Goal: Task Accomplishment & Management: Complete application form

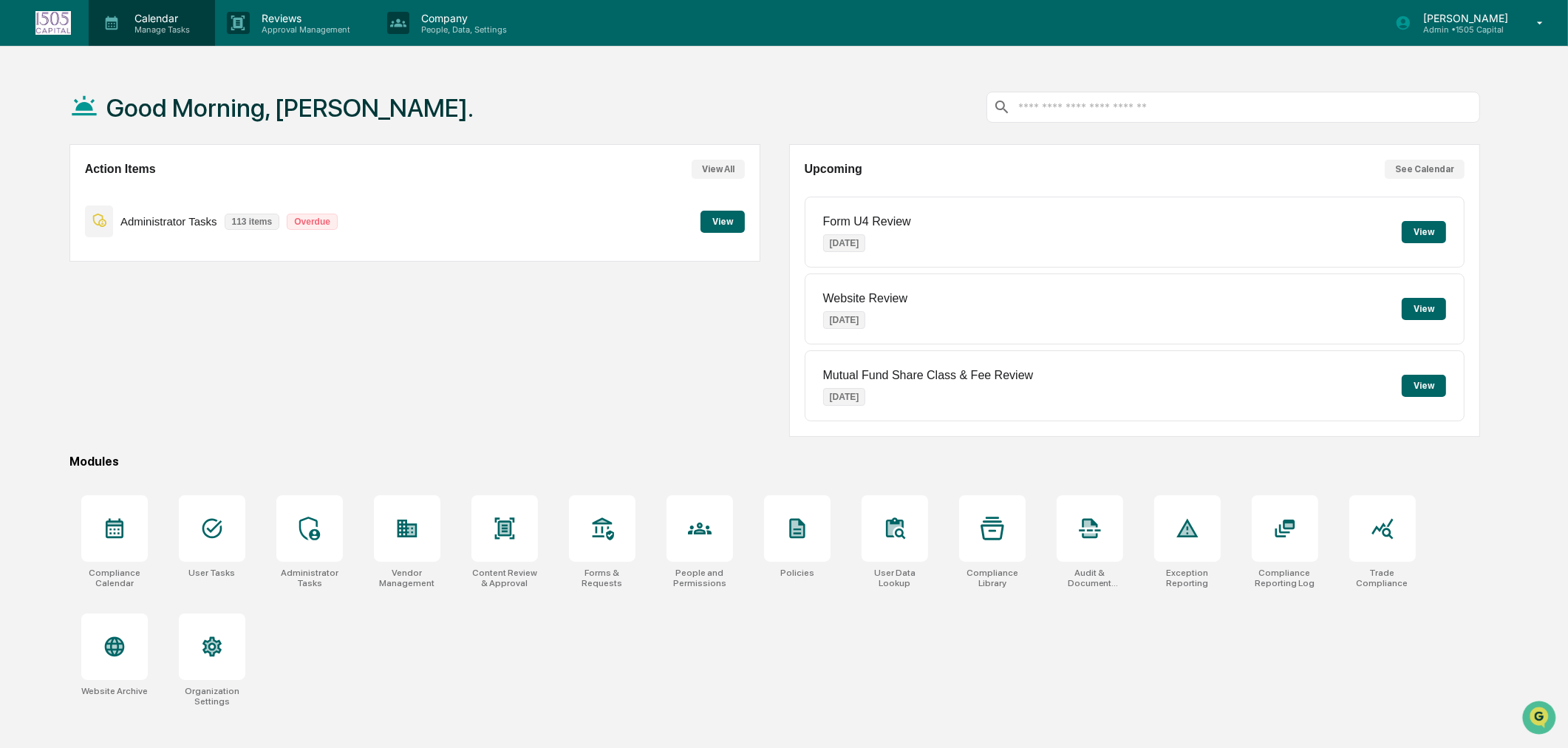
click at [145, 24] on p "Manage Tasks" at bounding box center [160, 29] width 74 height 10
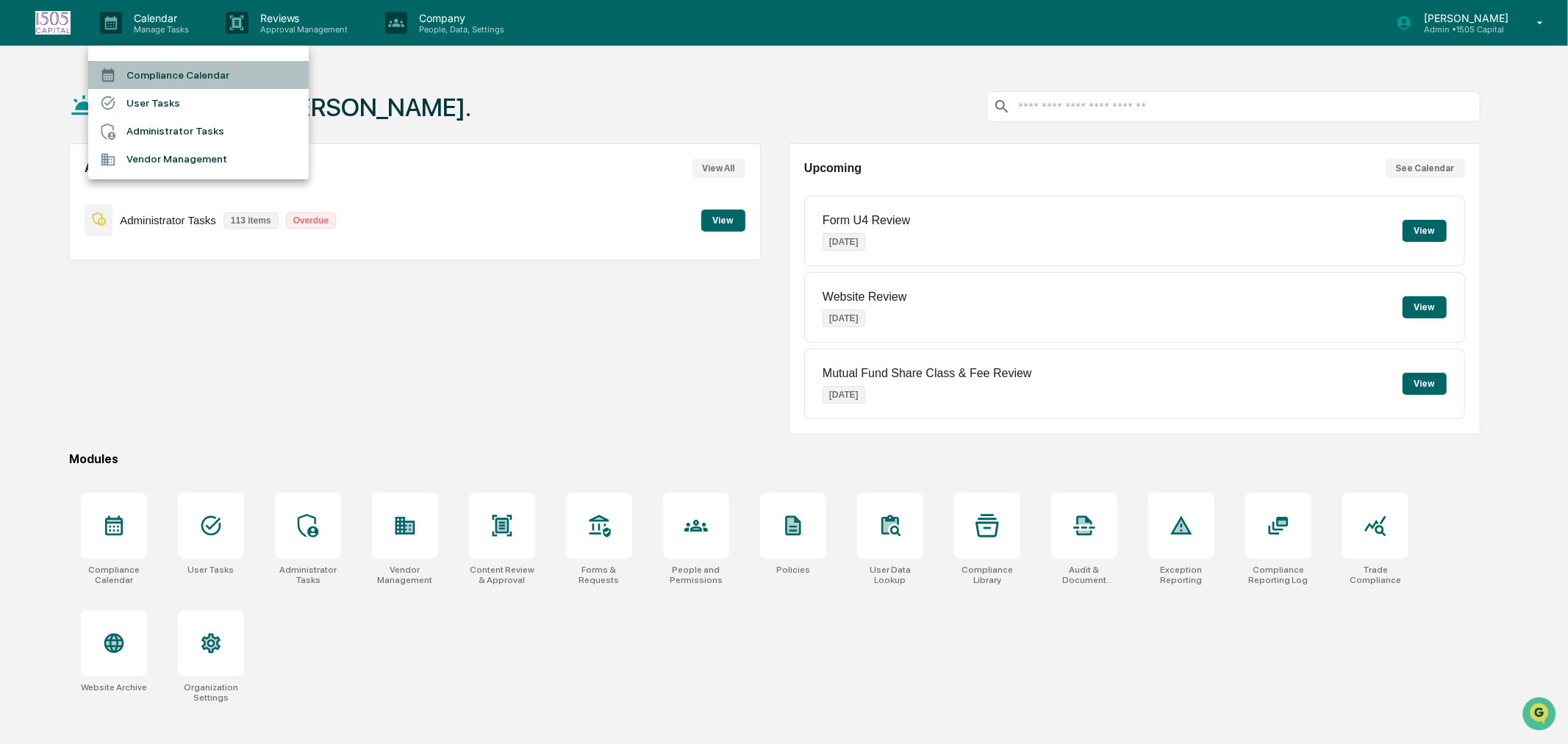
click at [147, 74] on li "Compliance Calendar" at bounding box center [198, 75] width 221 height 28
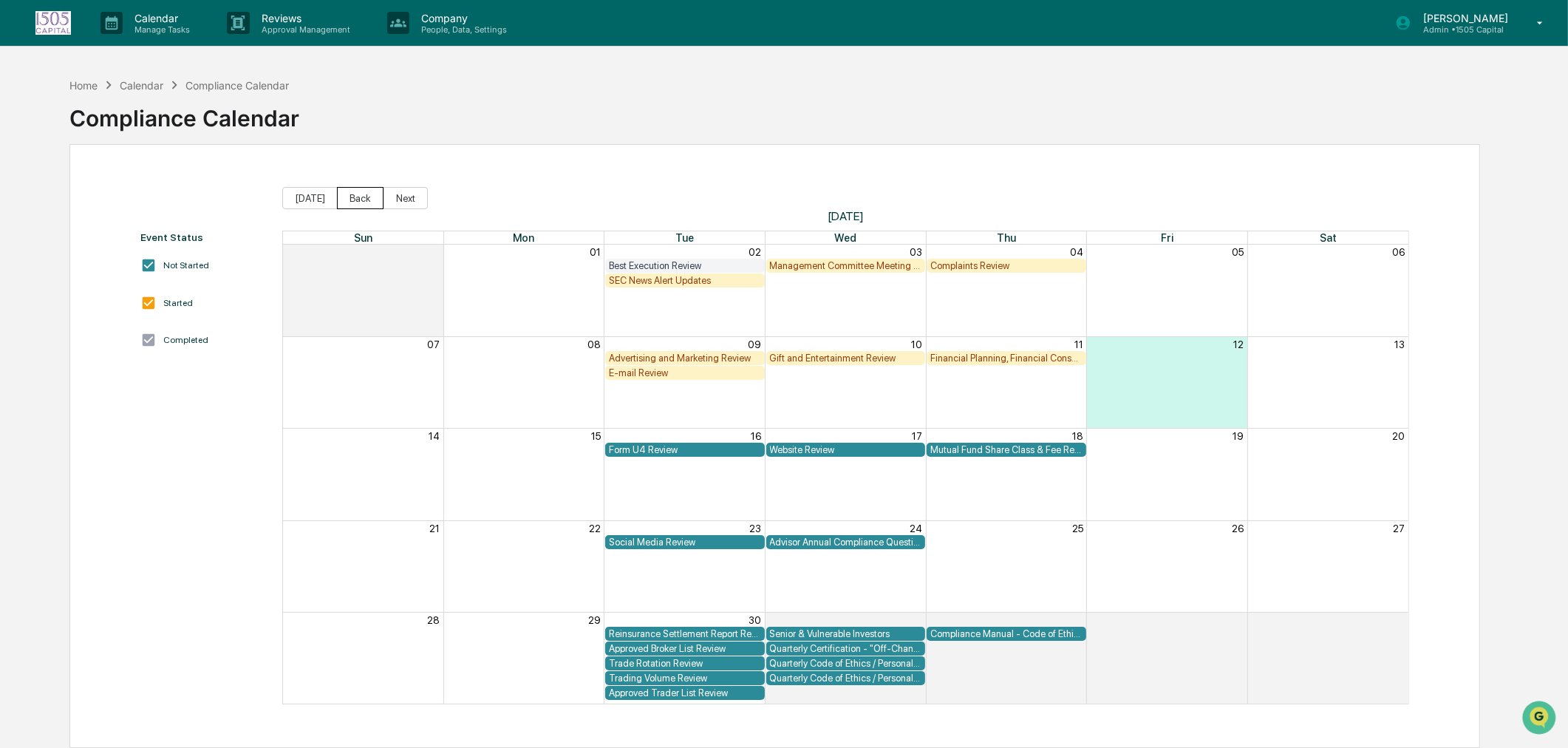
click at [363, 196] on button "Back" at bounding box center [360, 198] width 47 height 22
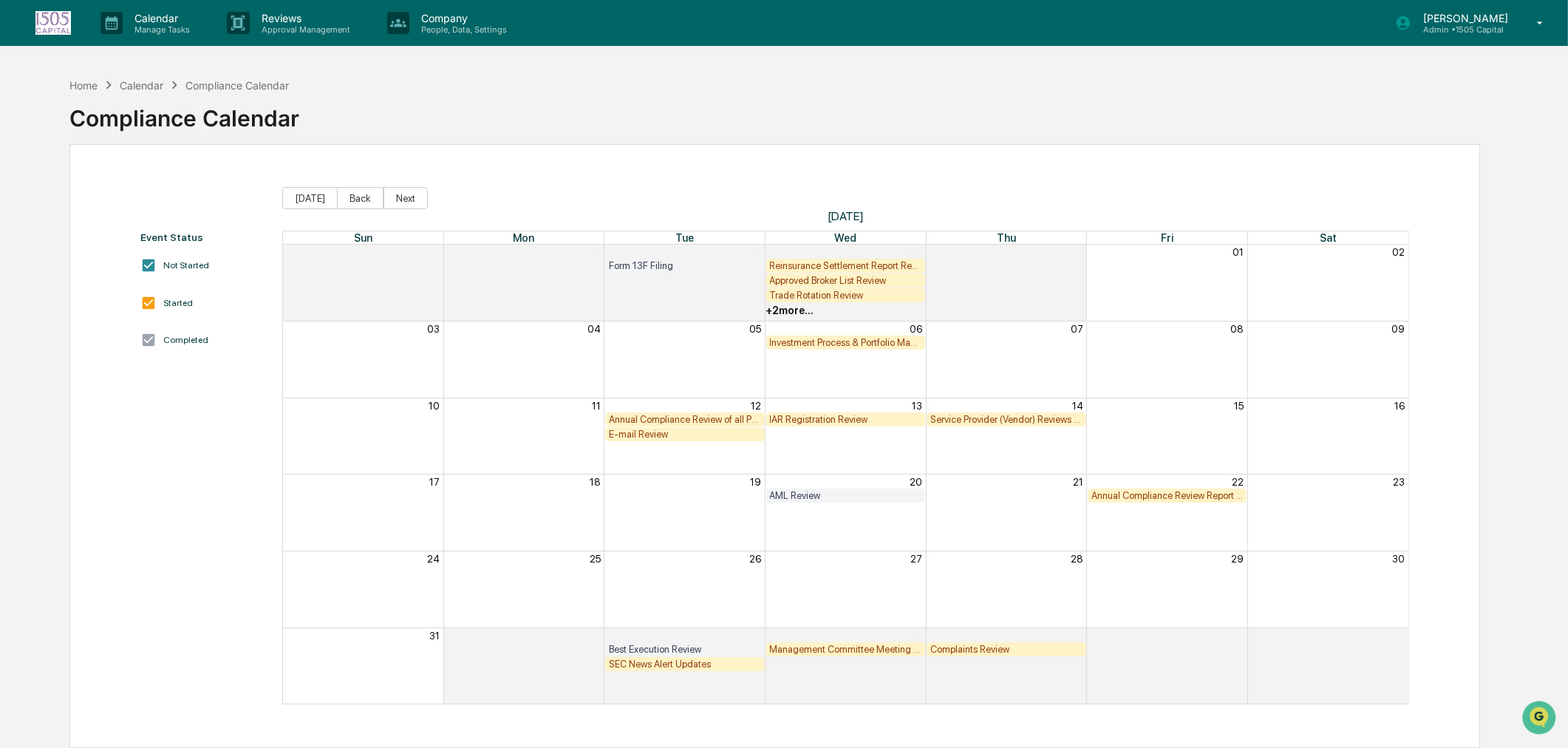
click at [703, 648] on div "Best Execution Review" at bounding box center [684, 649] width 152 height 11
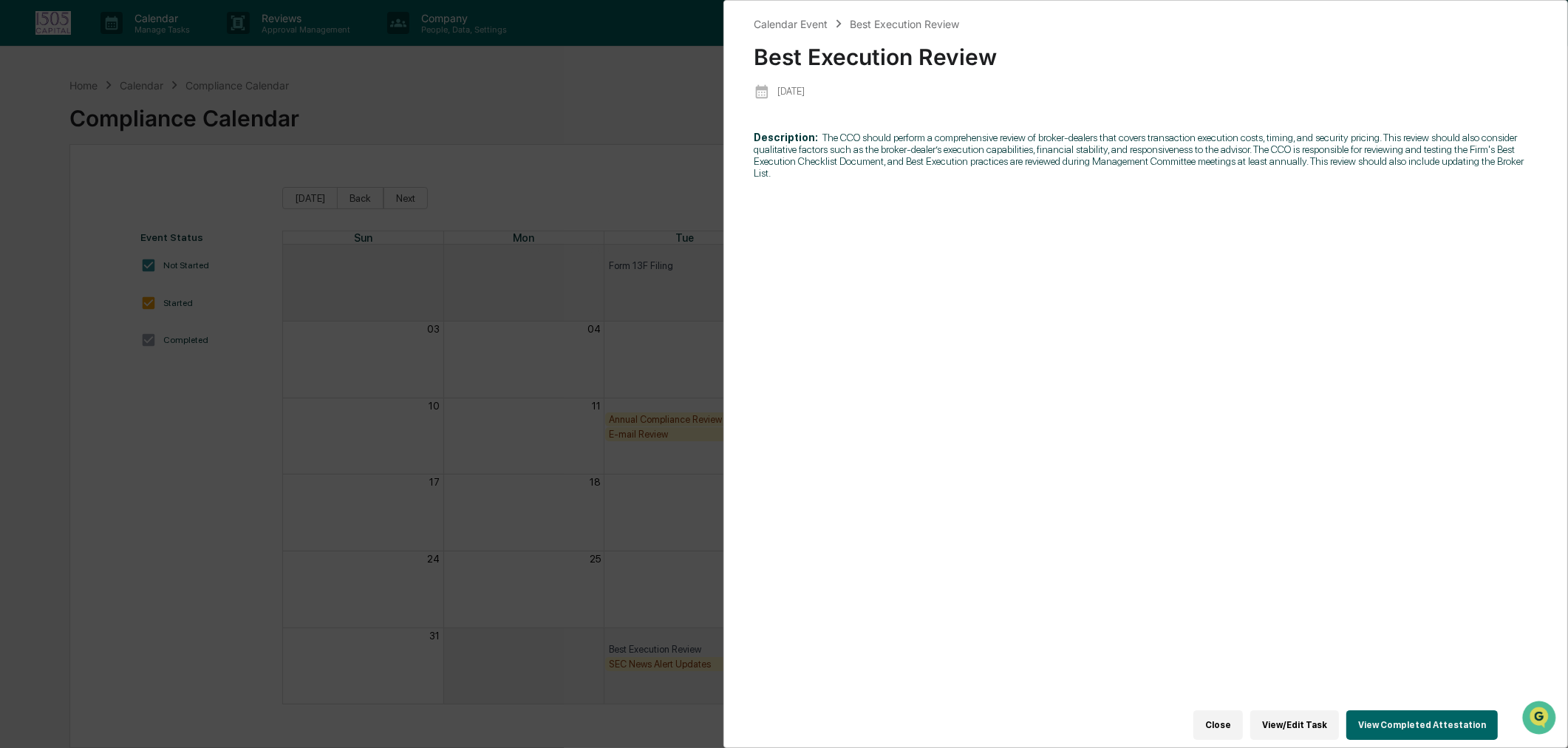
click at [1431, 718] on button "View Completed Attestation" at bounding box center [1422, 725] width 152 height 30
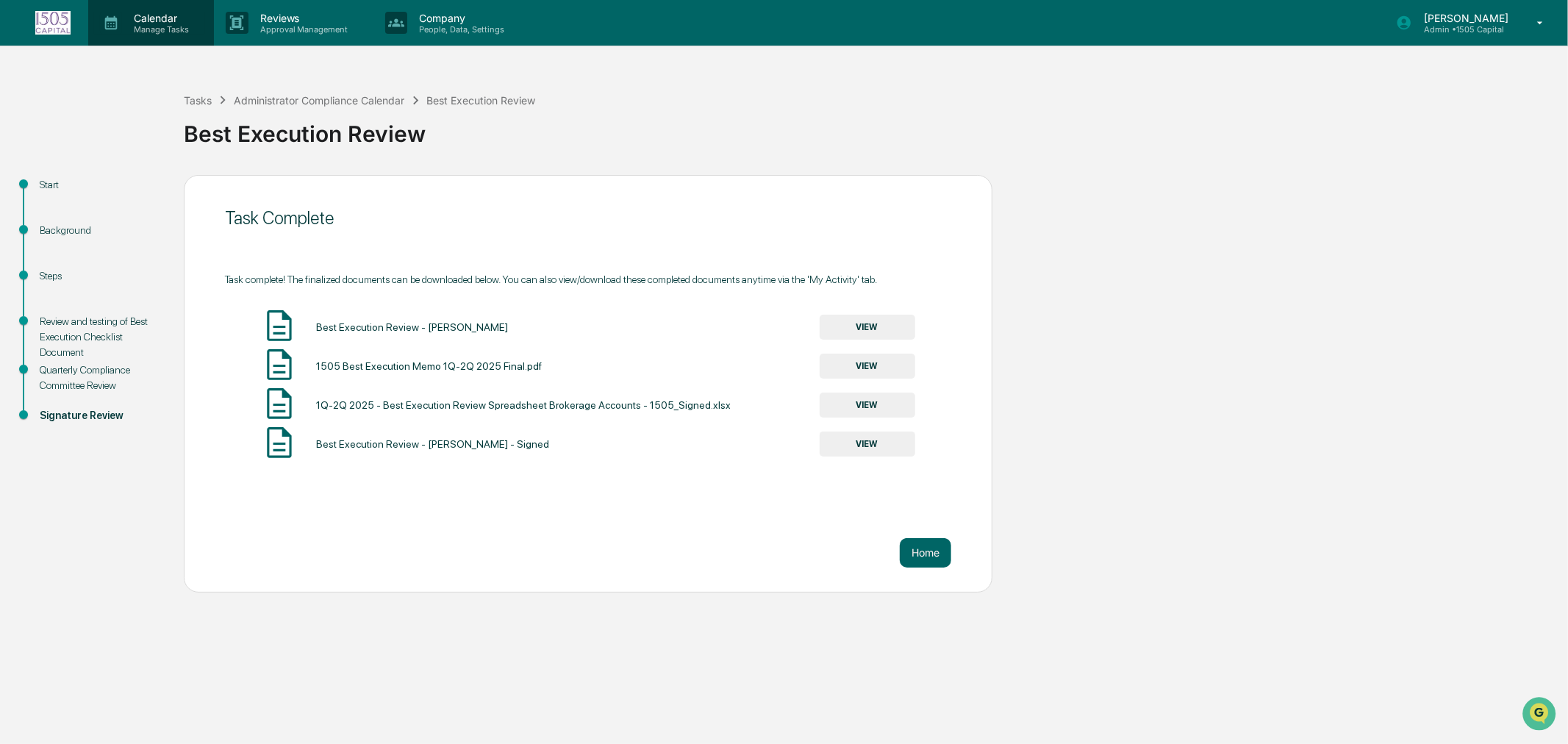
click at [134, 22] on p "Calendar" at bounding box center [159, 18] width 74 height 12
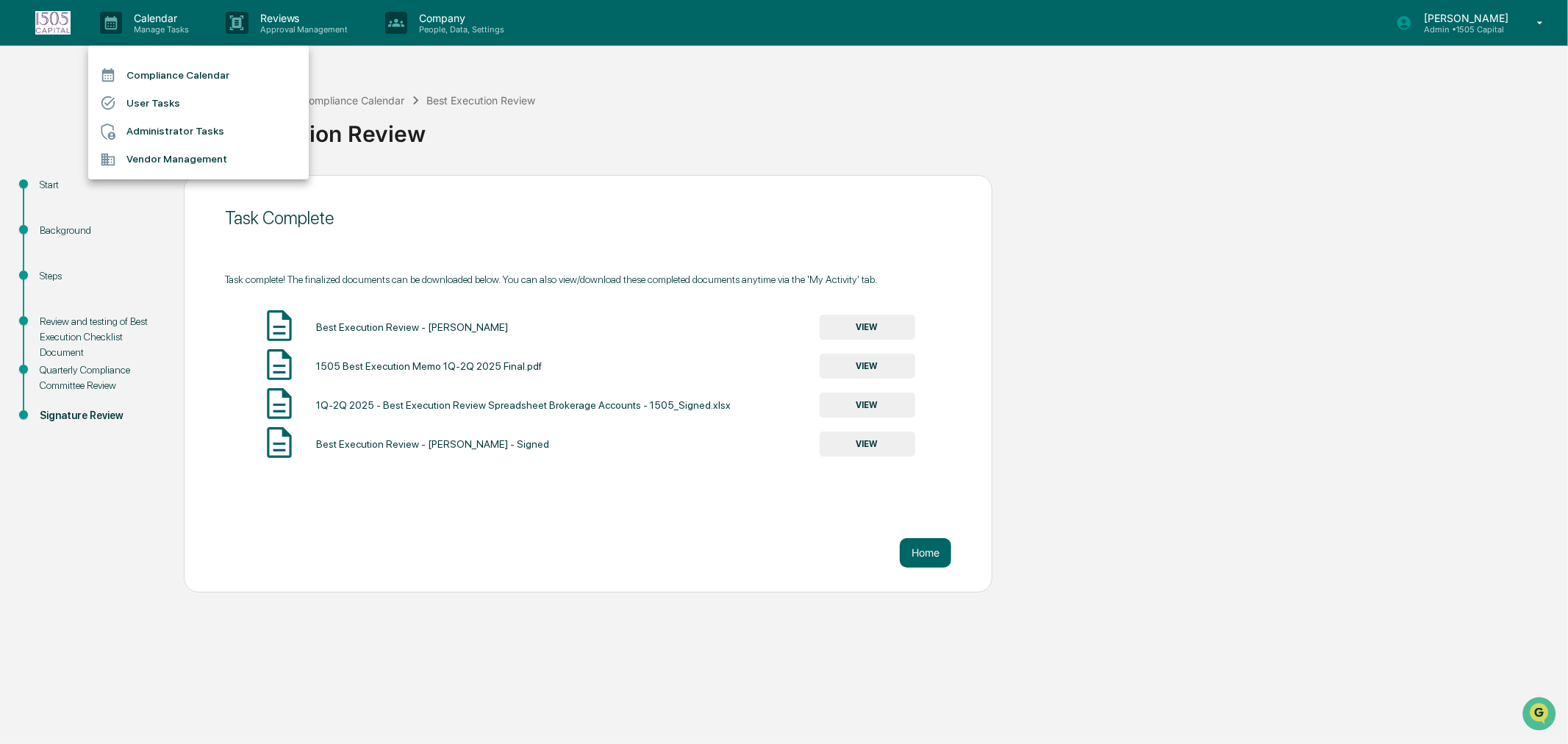
click at [137, 65] on li "Compliance Calendar" at bounding box center [198, 75] width 221 height 28
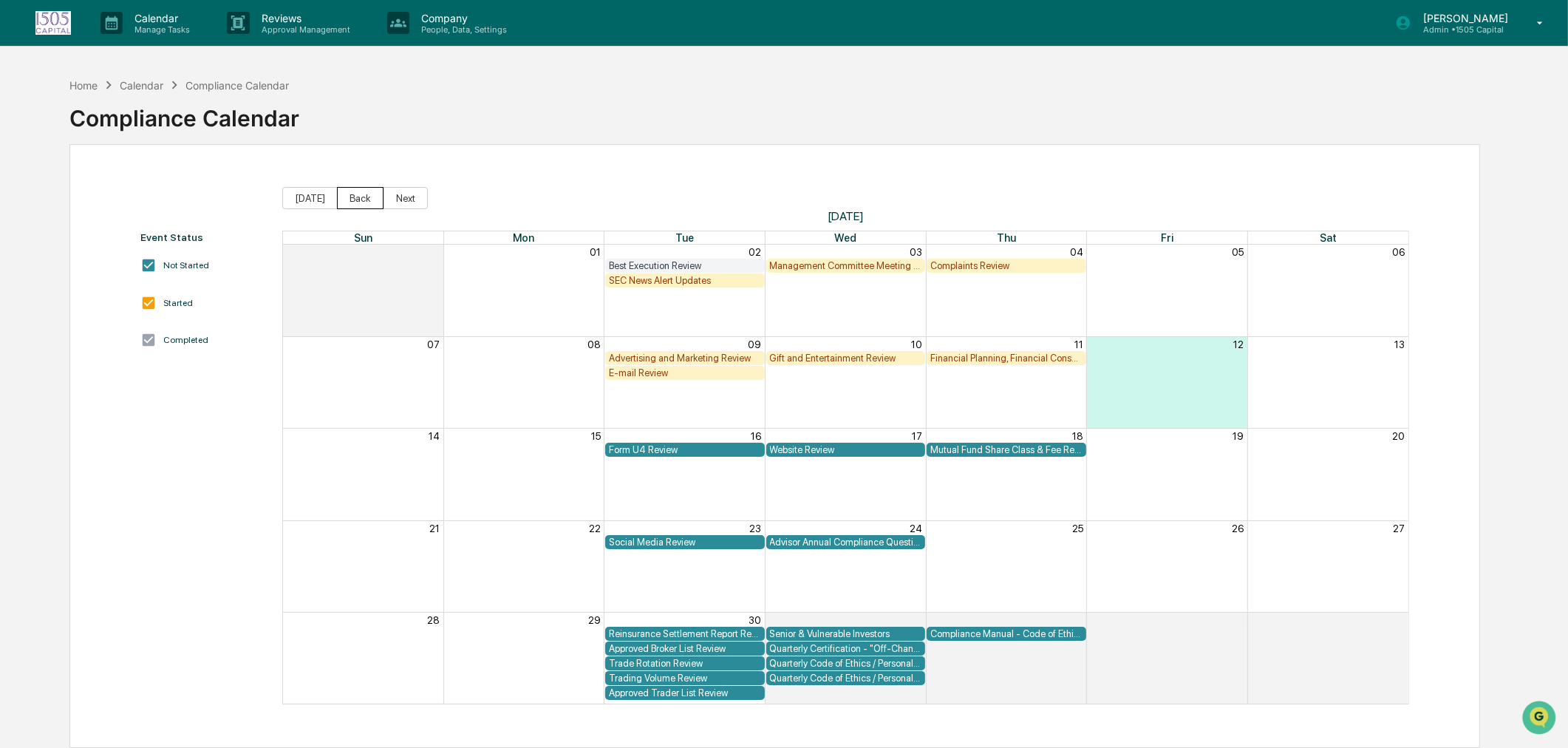
click at [343, 199] on button "Back" at bounding box center [360, 198] width 47 height 22
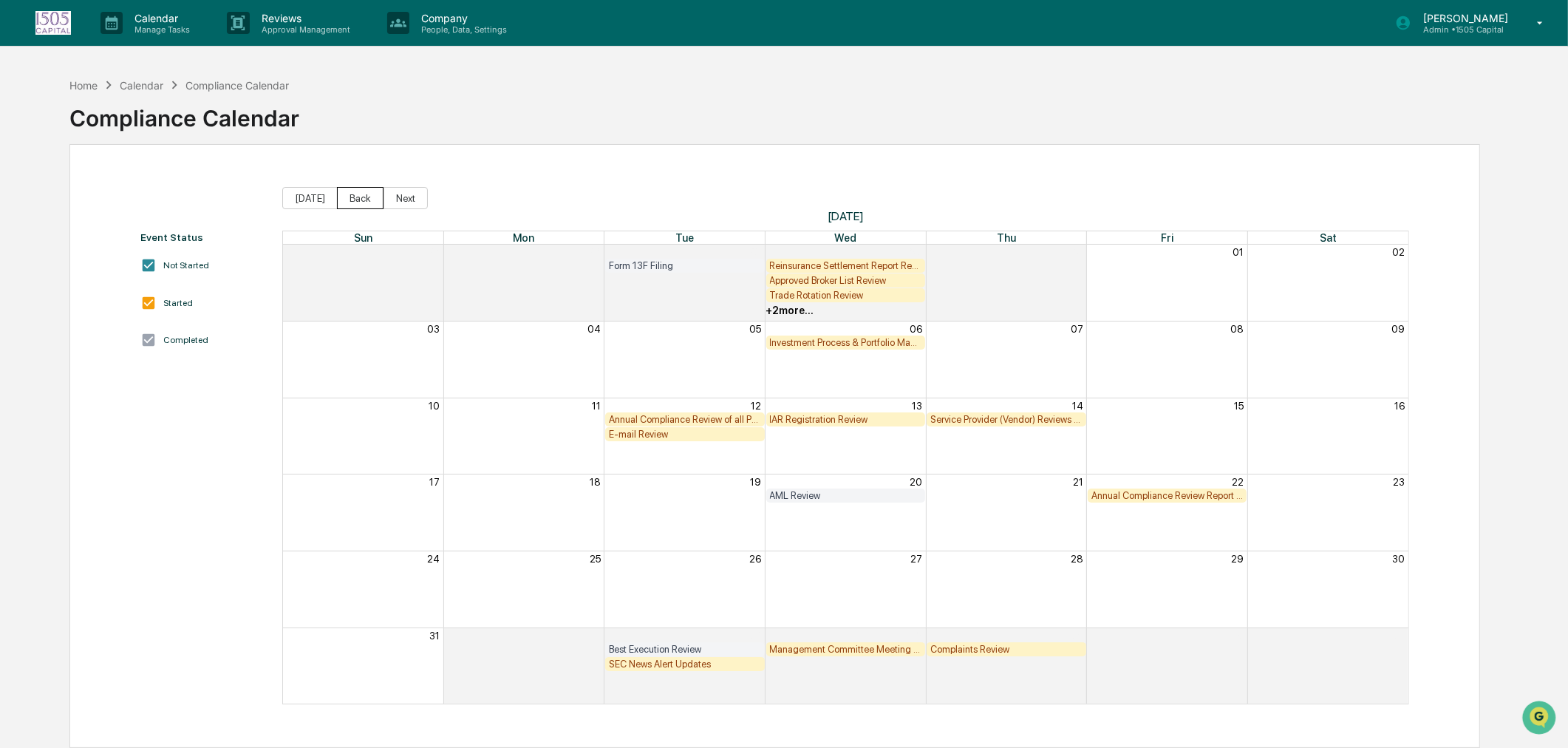
click at [343, 199] on button "Back" at bounding box center [360, 198] width 47 height 22
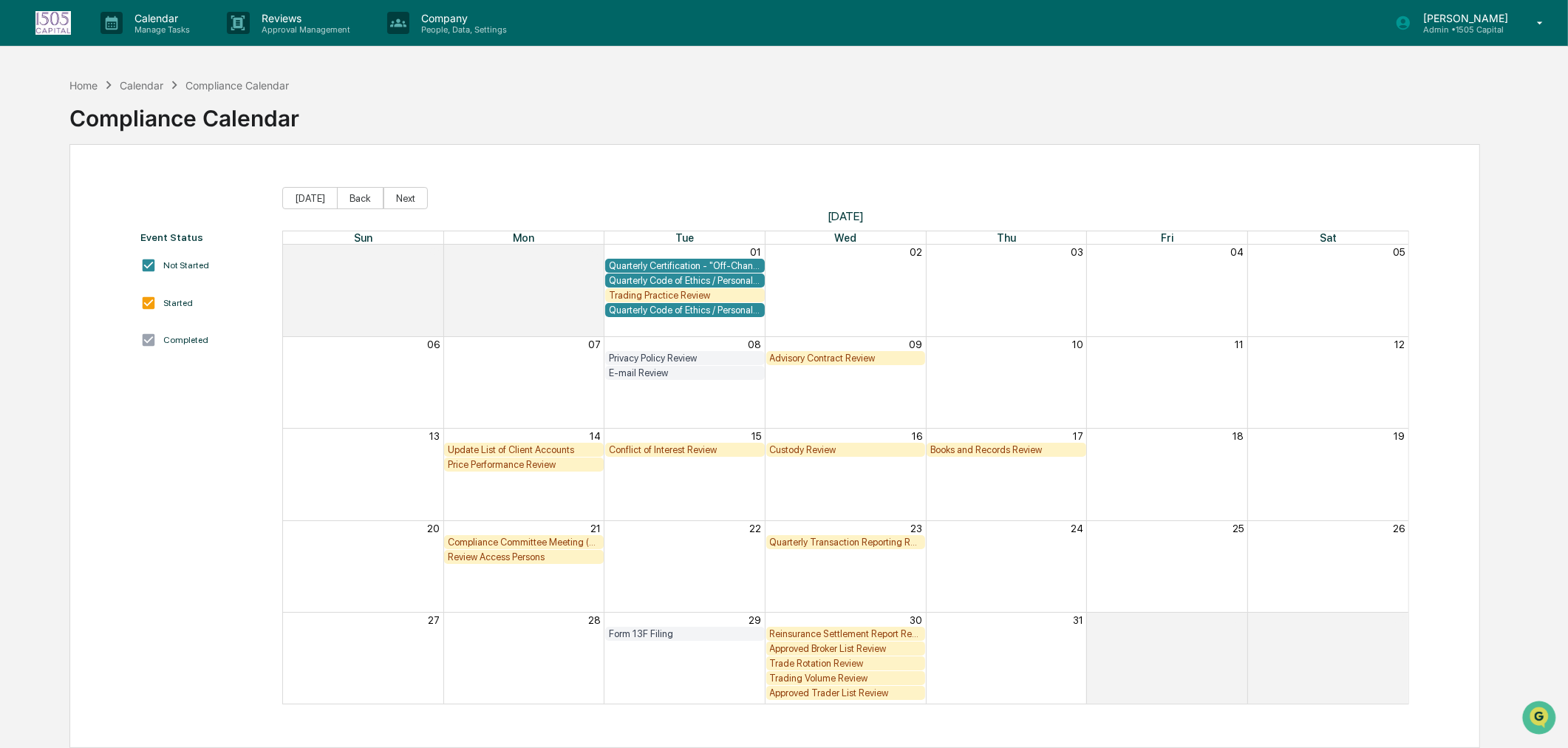
click at [343, 199] on button "Back" at bounding box center [360, 198] width 47 height 22
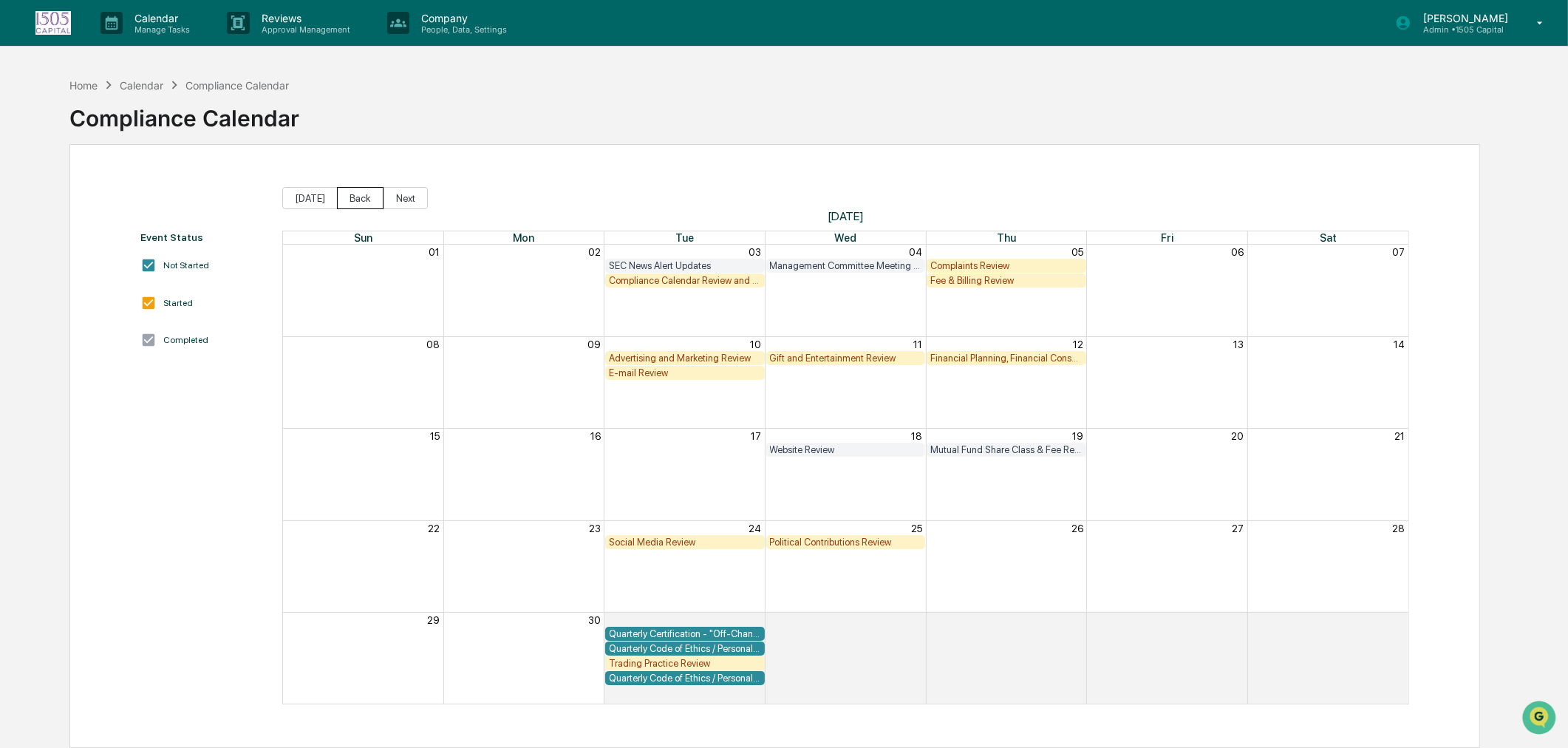
click at [343, 199] on button "Back" at bounding box center [360, 198] width 47 height 22
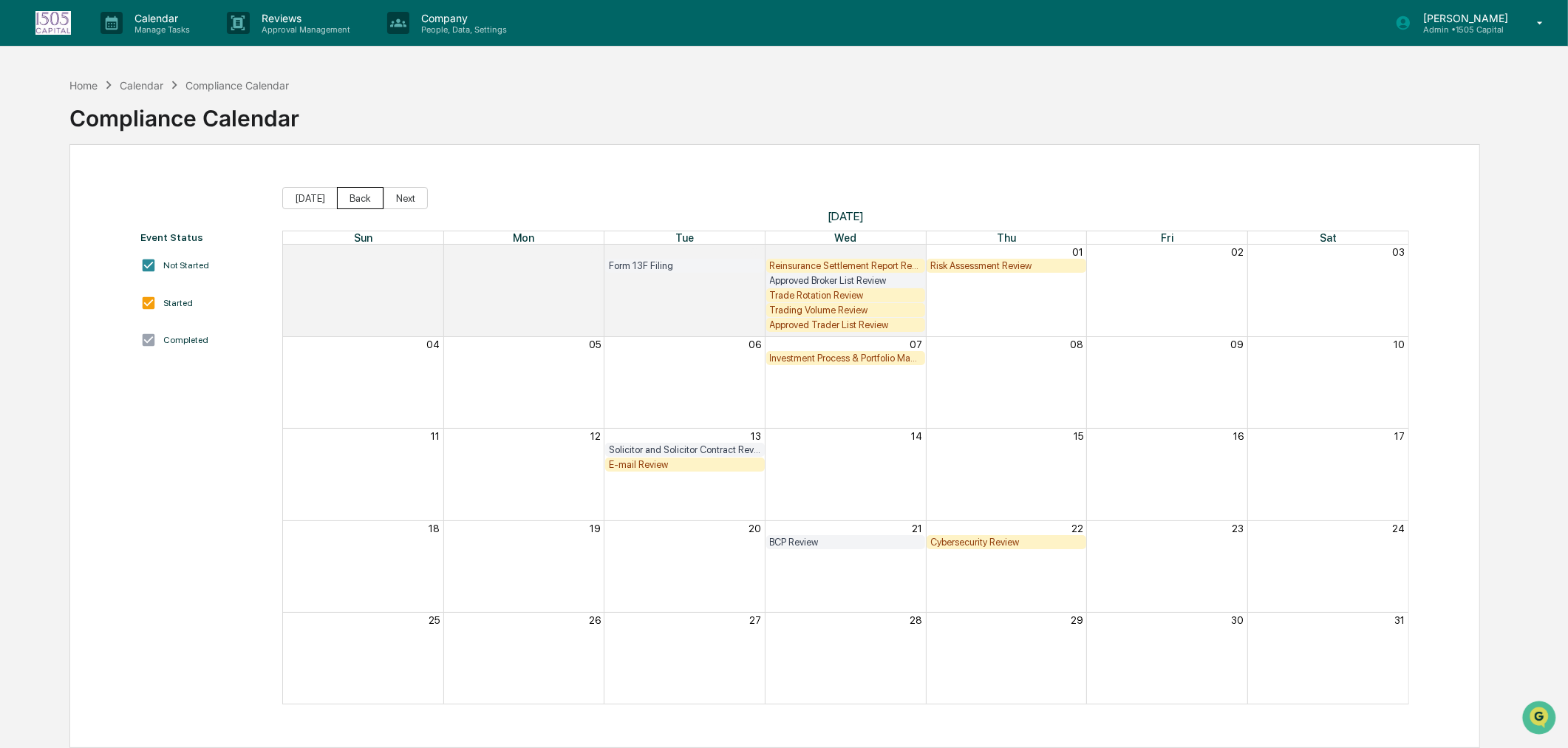
click at [343, 199] on button "Back" at bounding box center [360, 198] width 47 height 22
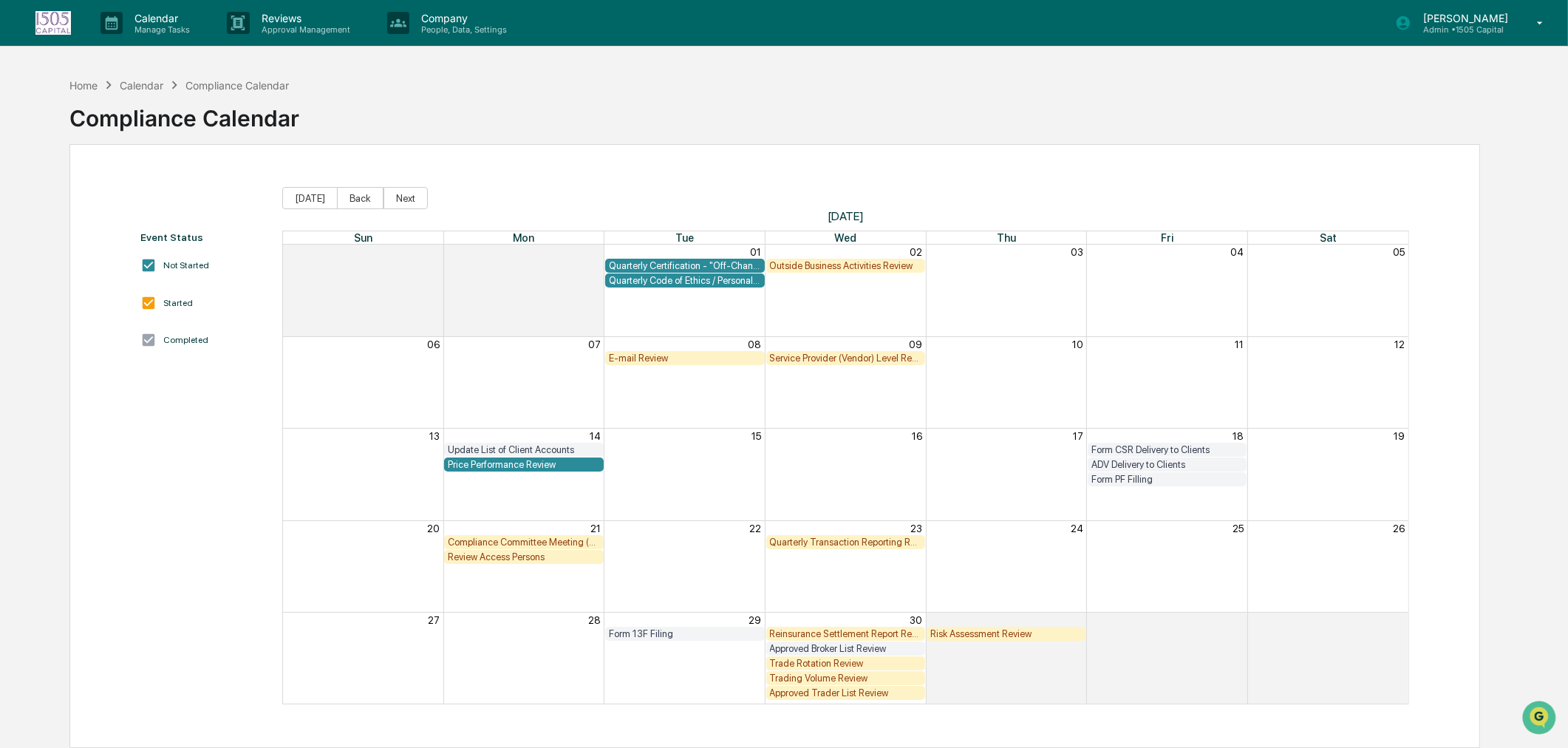
click at [343, 199] on button "Back" at bounding box center [360, 198] width 47 height 22
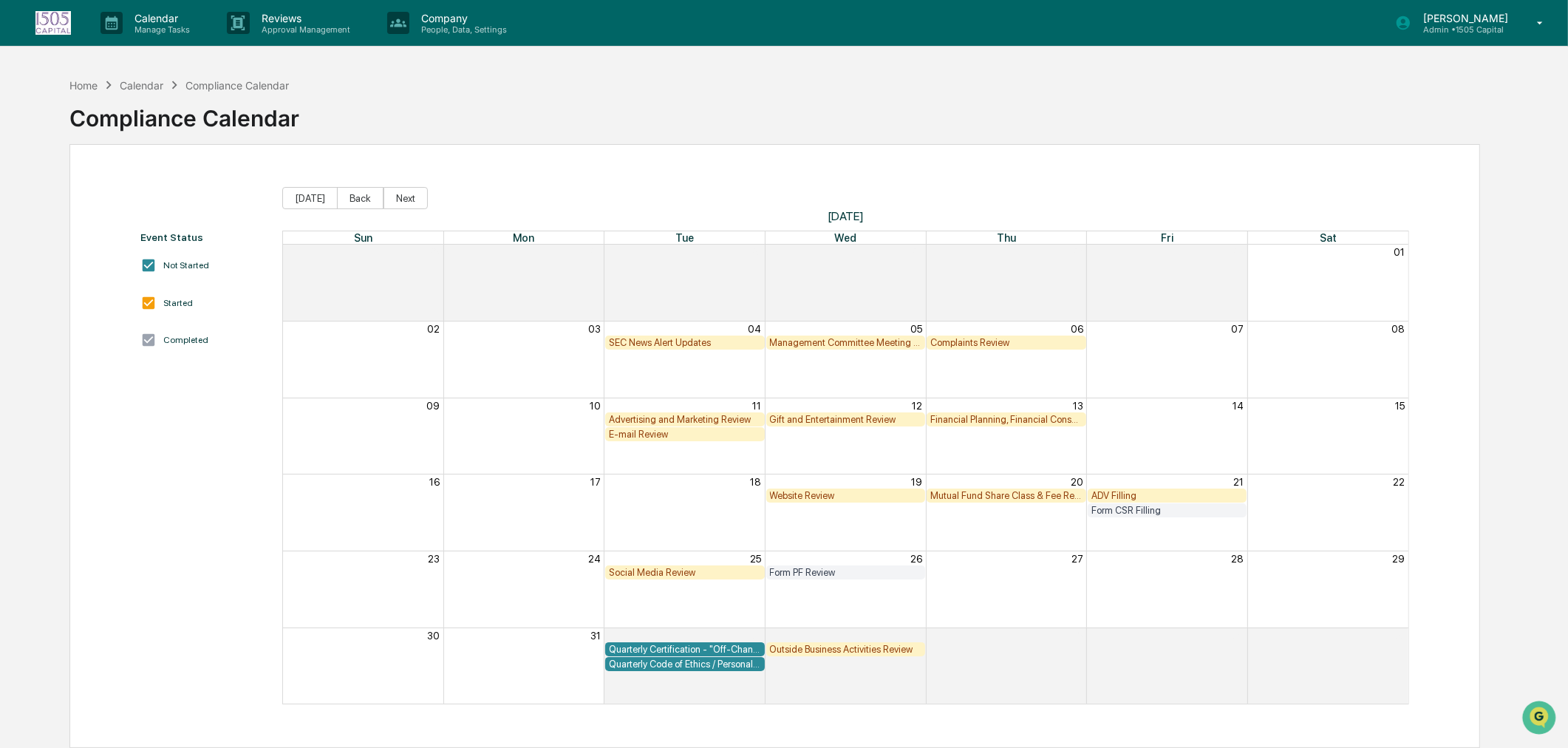
click at [343, 199] on button "Back" at bounding box center [360, 198] width 47 height 22
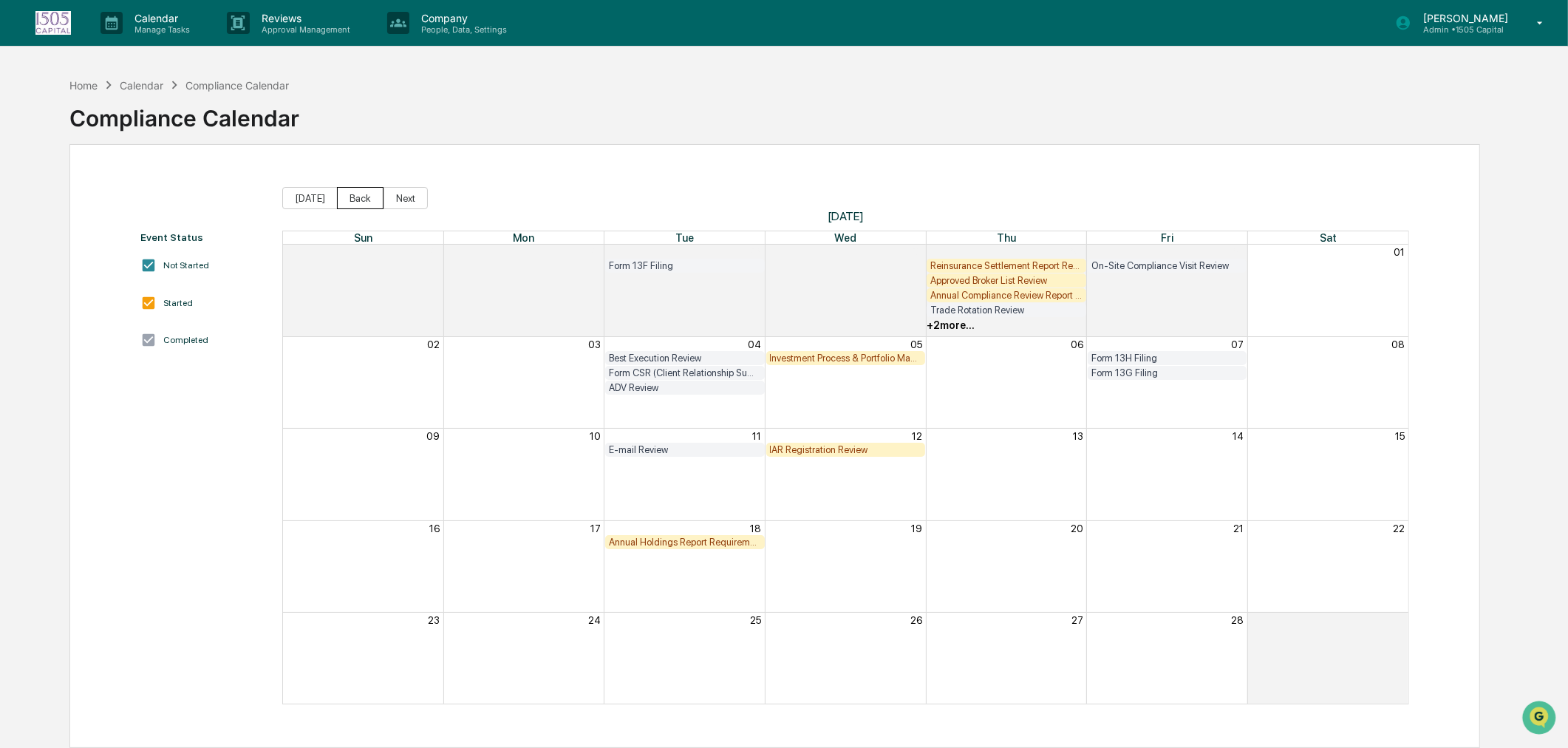
click at [343, 199] on button "Back" at bounding box center [360, 198] width 47 height 22
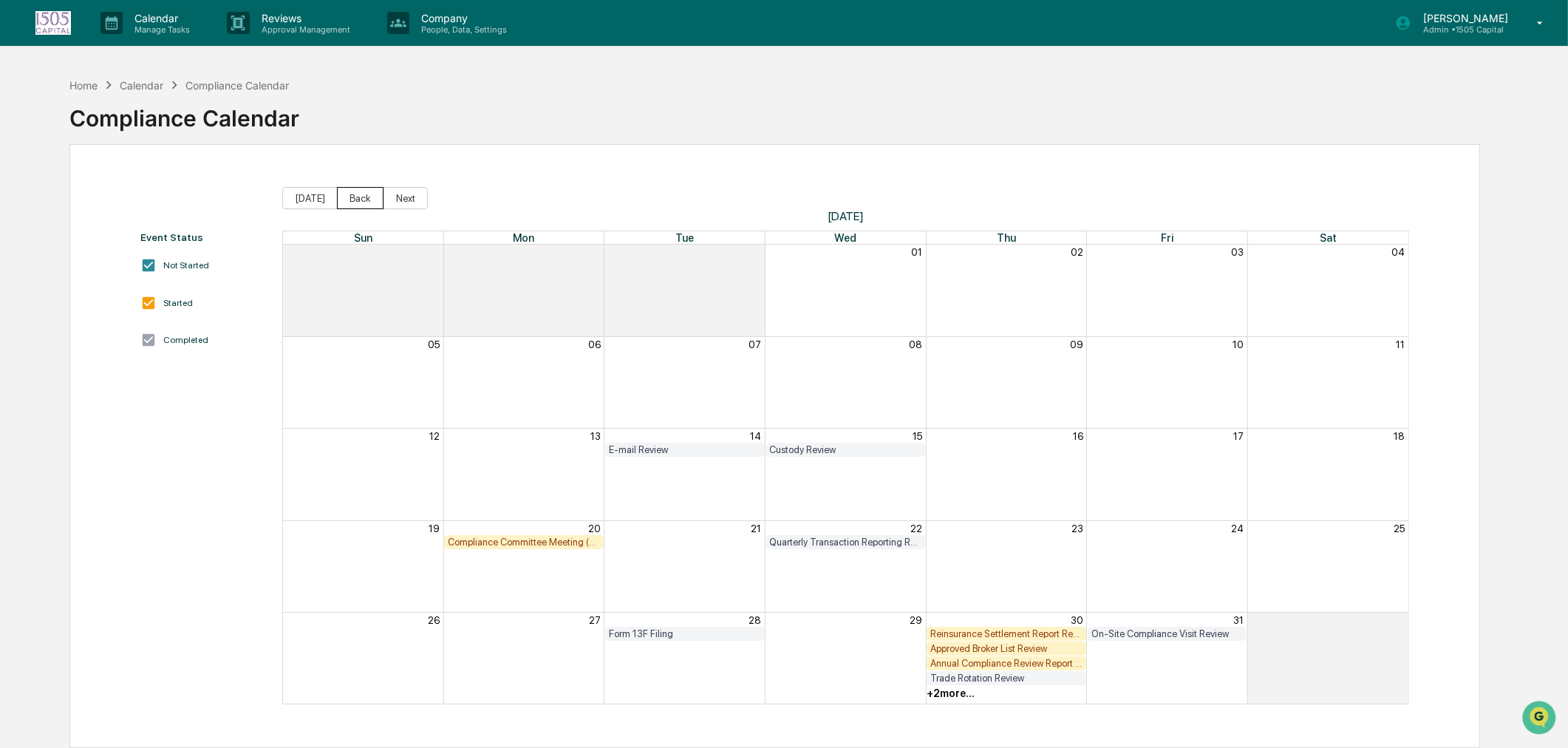
click at [343, 199] on button "Back" at bounding box center [360, 198] width 47 height 22
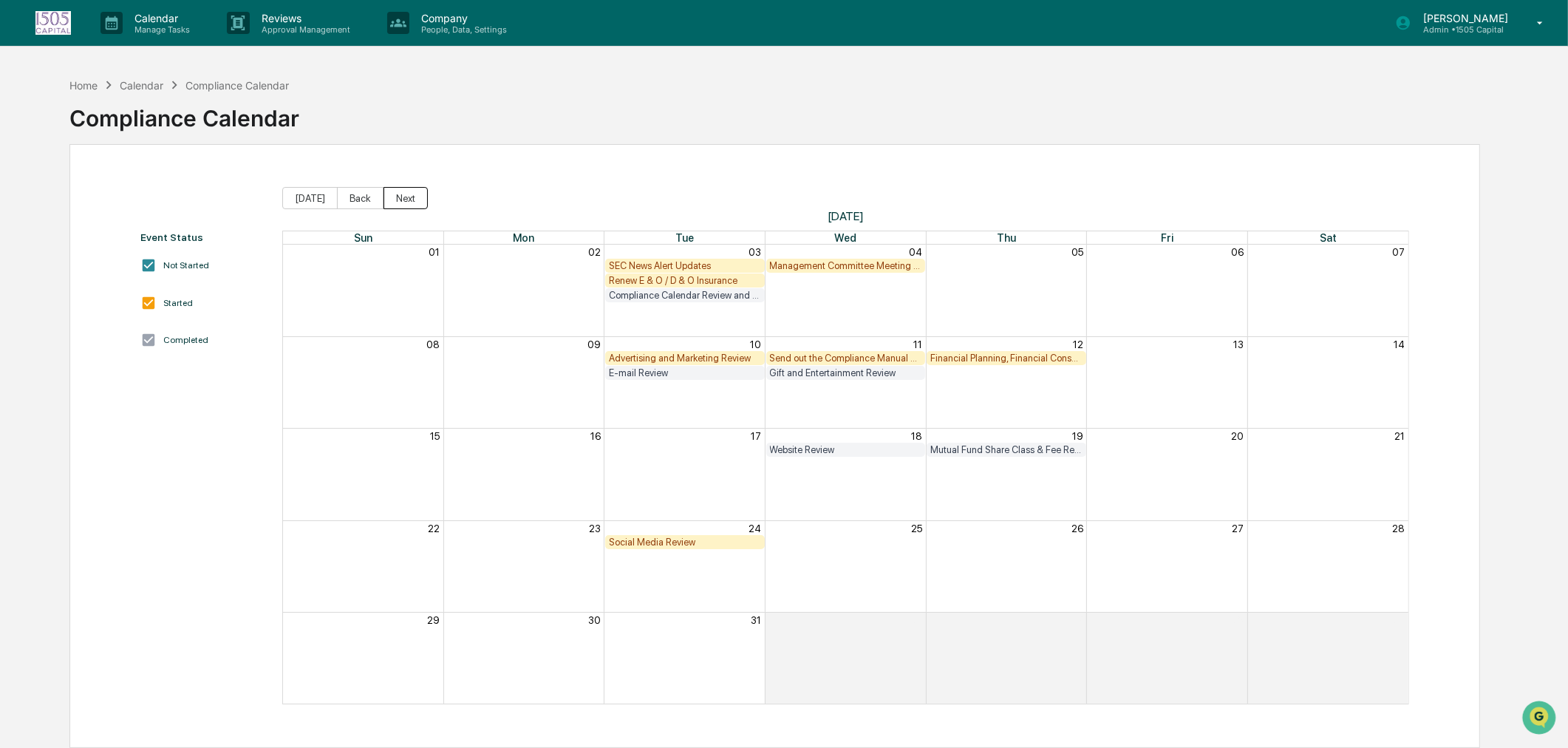
click at [395, 199] on button "Next" at bounding box center [406, 198] width 45 height 22
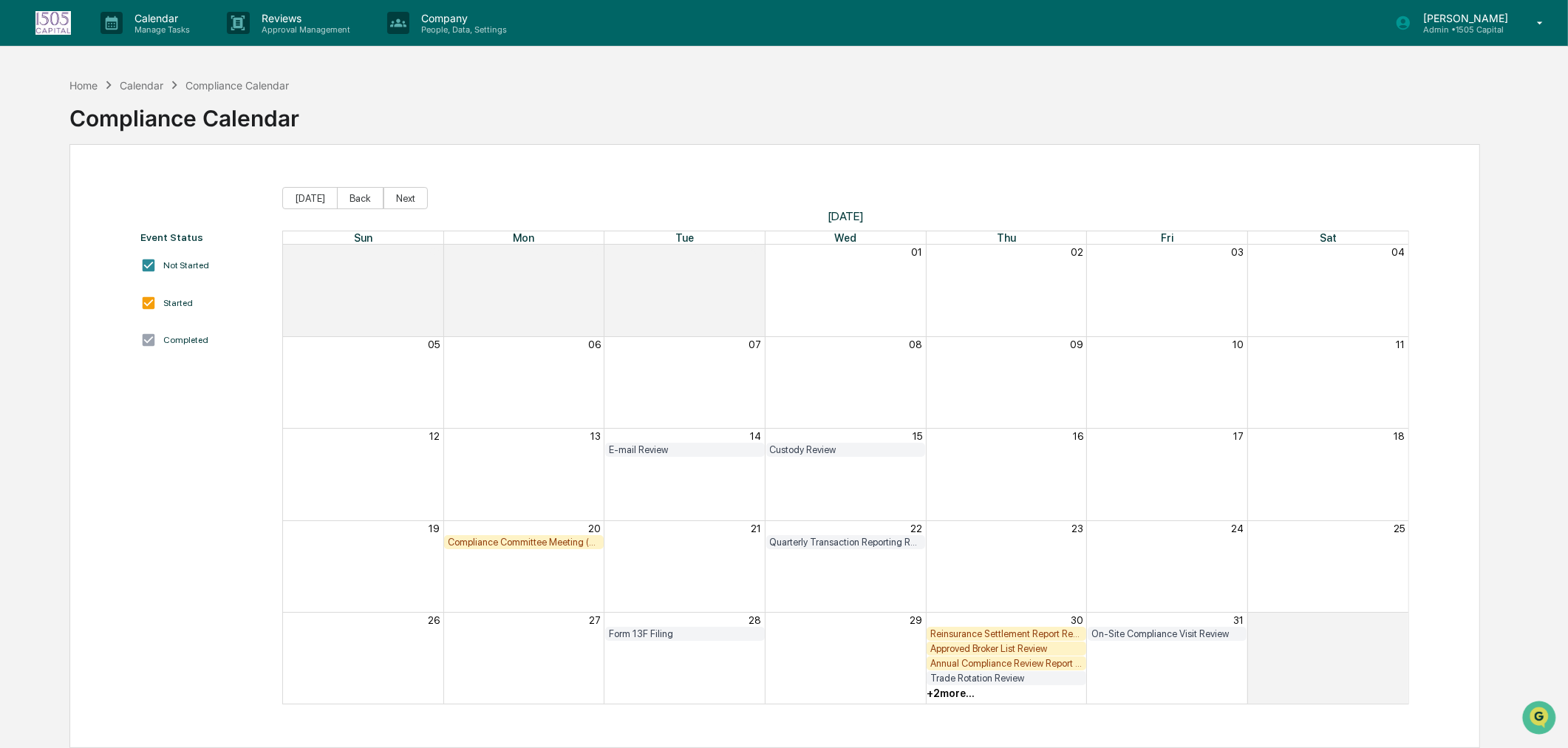
click at [1018, 661] on div "Annual Compliance Review Report (Rule 206(4)-7 Report)" at bounding box center [1006, 663] width 152 height 11
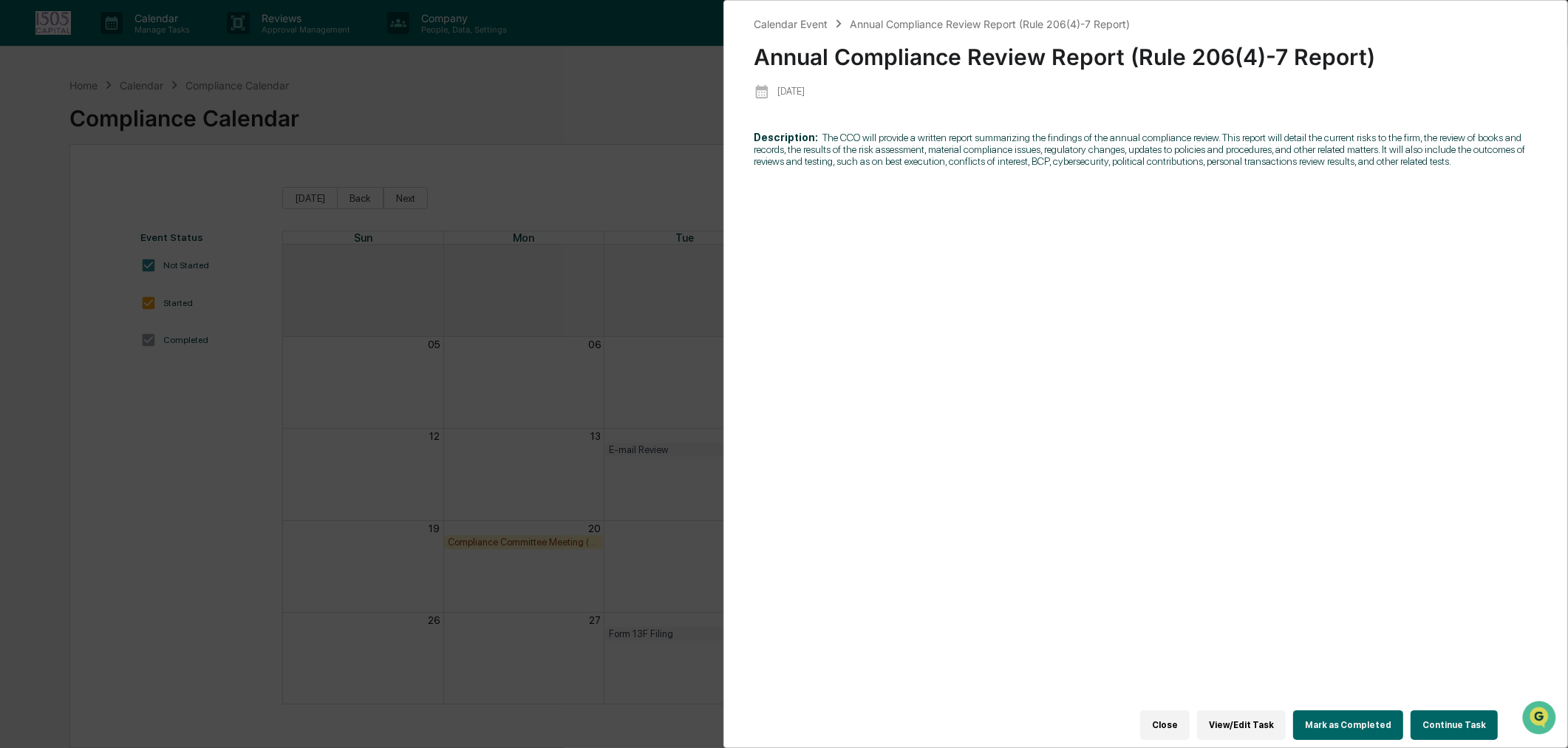
click at [1456, 719] on button "Continue Task" at bounding box center [1454, 725] width 88 height 30
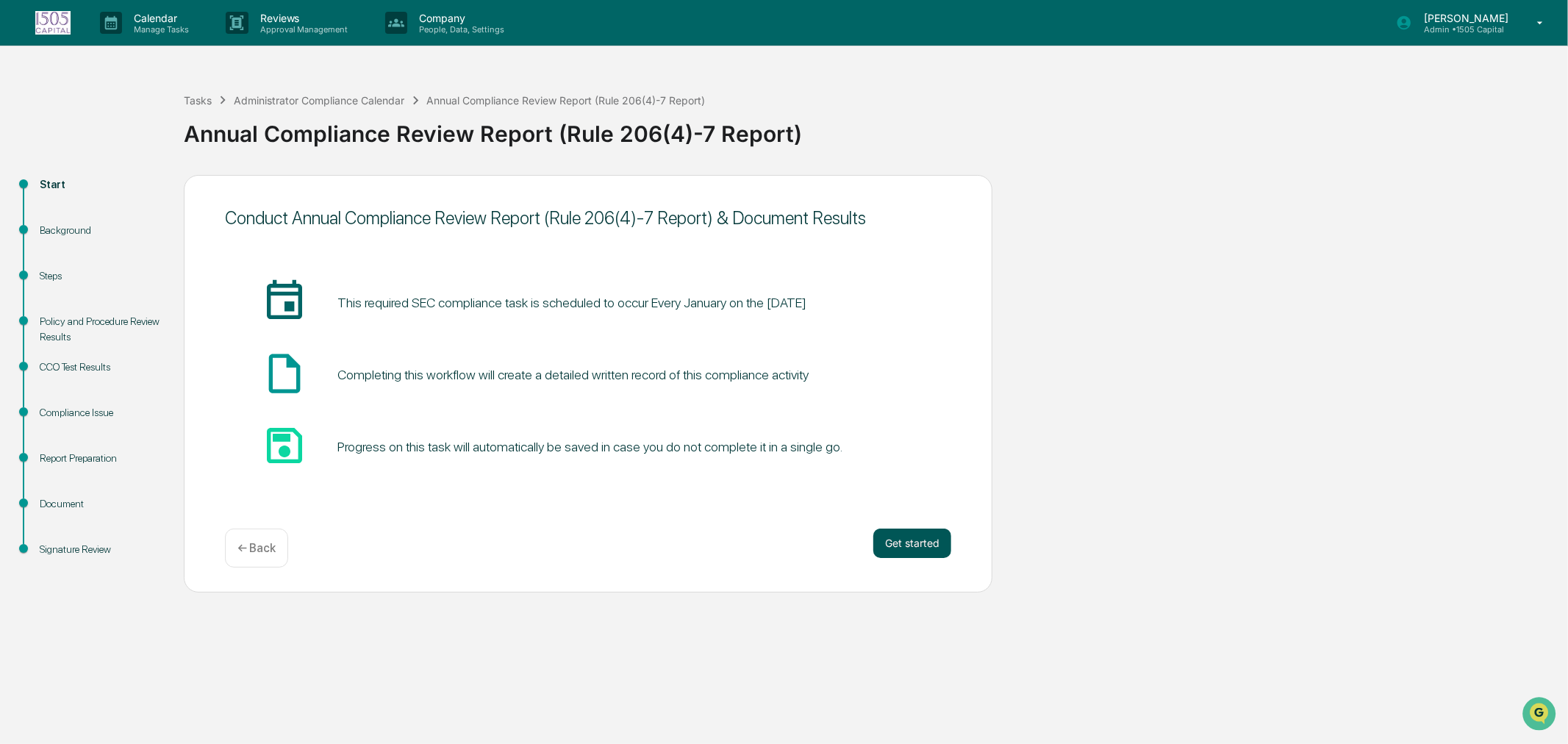
click at [935, 544] on button "Get started" at bounding box center [913, 543] width 78 height 30
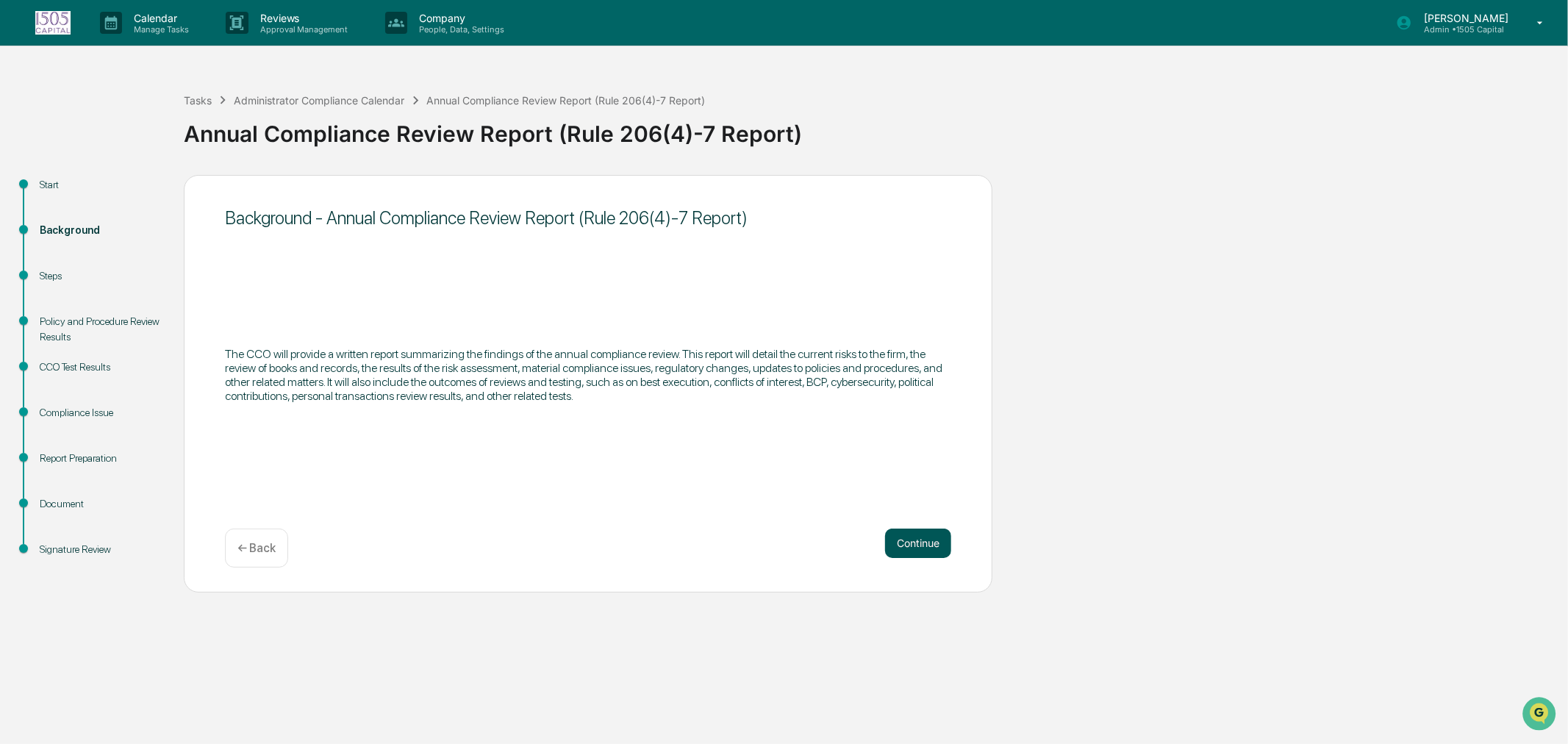
click at [923, 542] on button "Continue" at bounding box center [917, 543] width 66 height 30
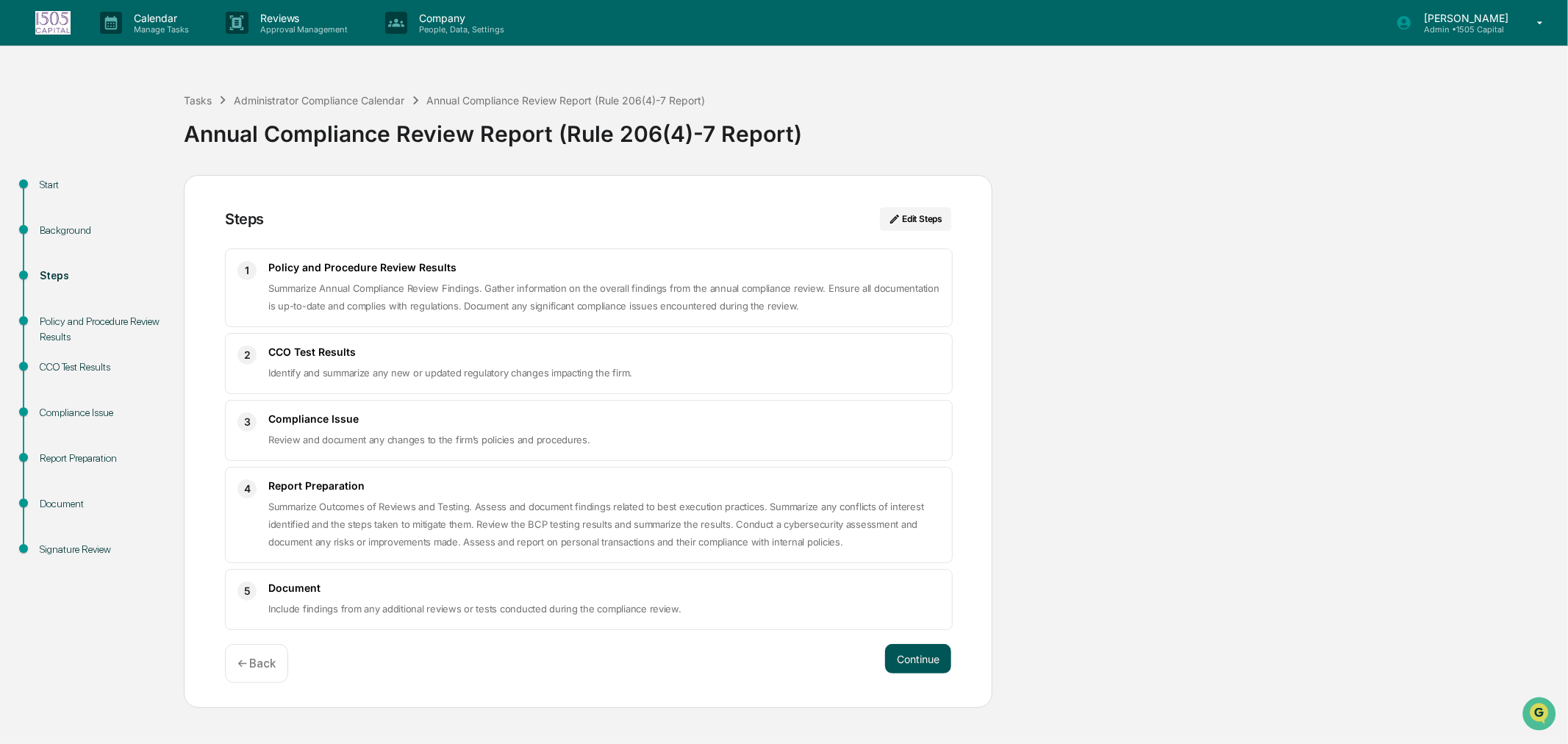
click at [920, 651] on button "Continue" at bounding box center [917, 659] width 66 height 30
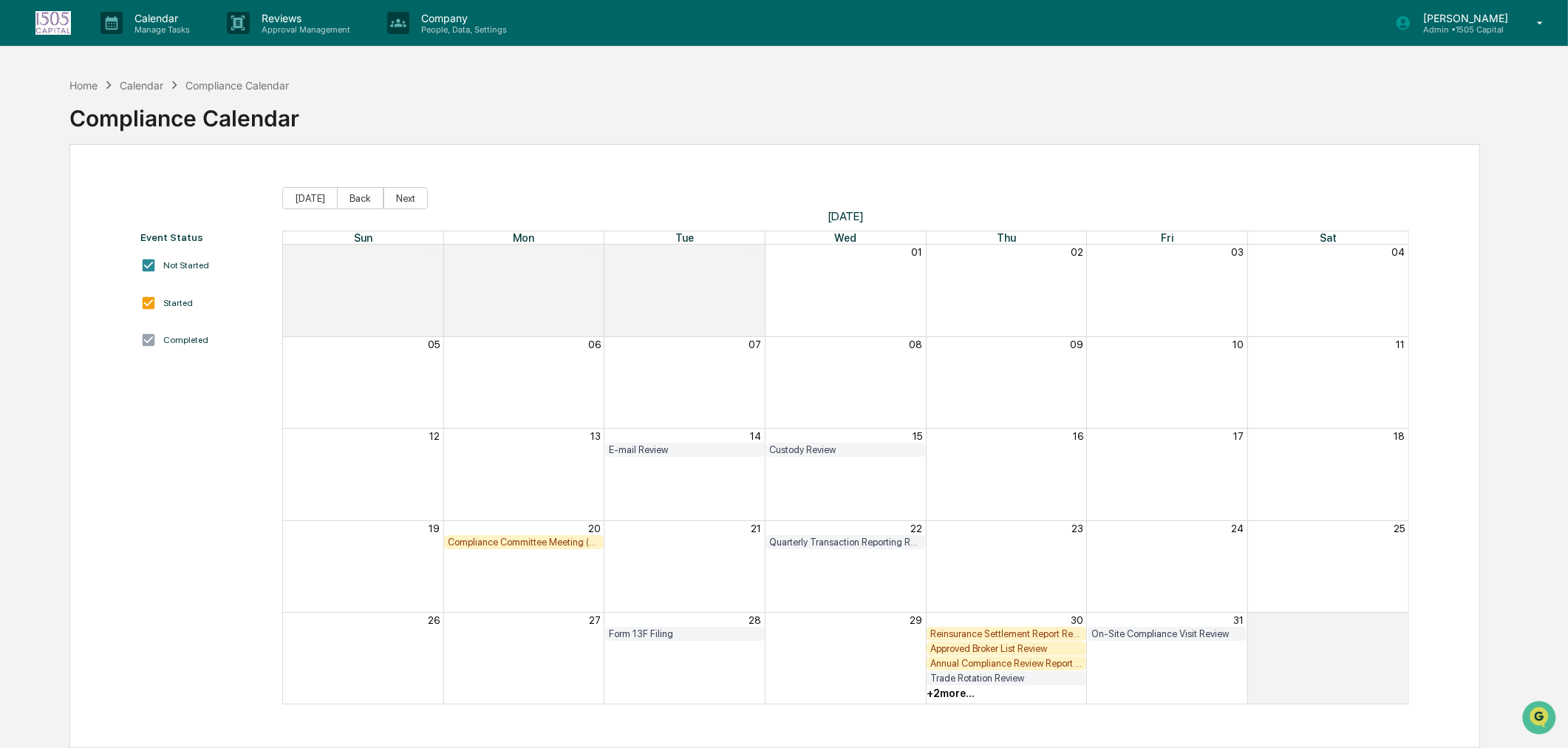
click at [943, 692] on div "+ 2 more..." at bounding box center [951, 693] width 48 height 12
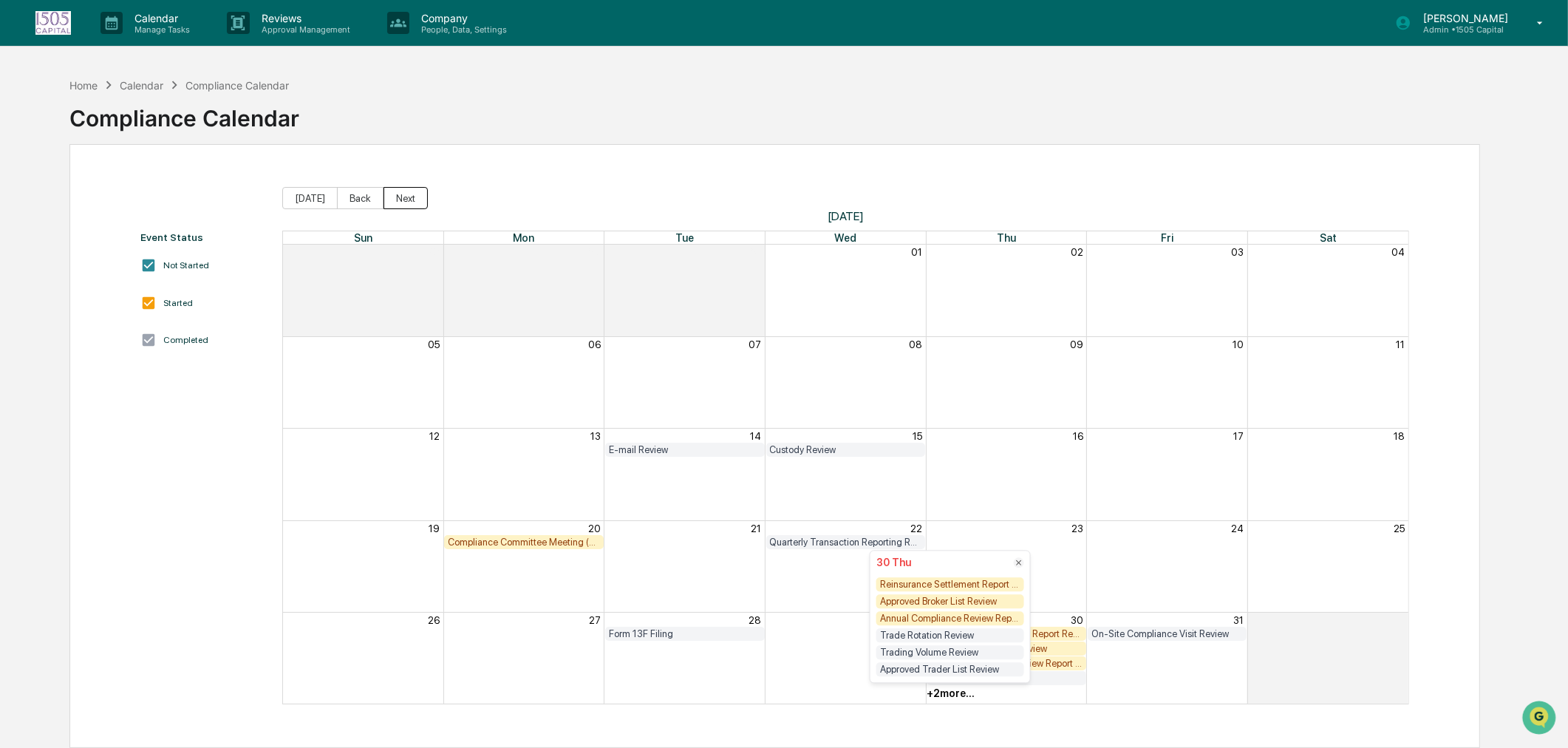
click at [406, 197] on button "Next" at bounding box center [406, 198] width 45 height 22
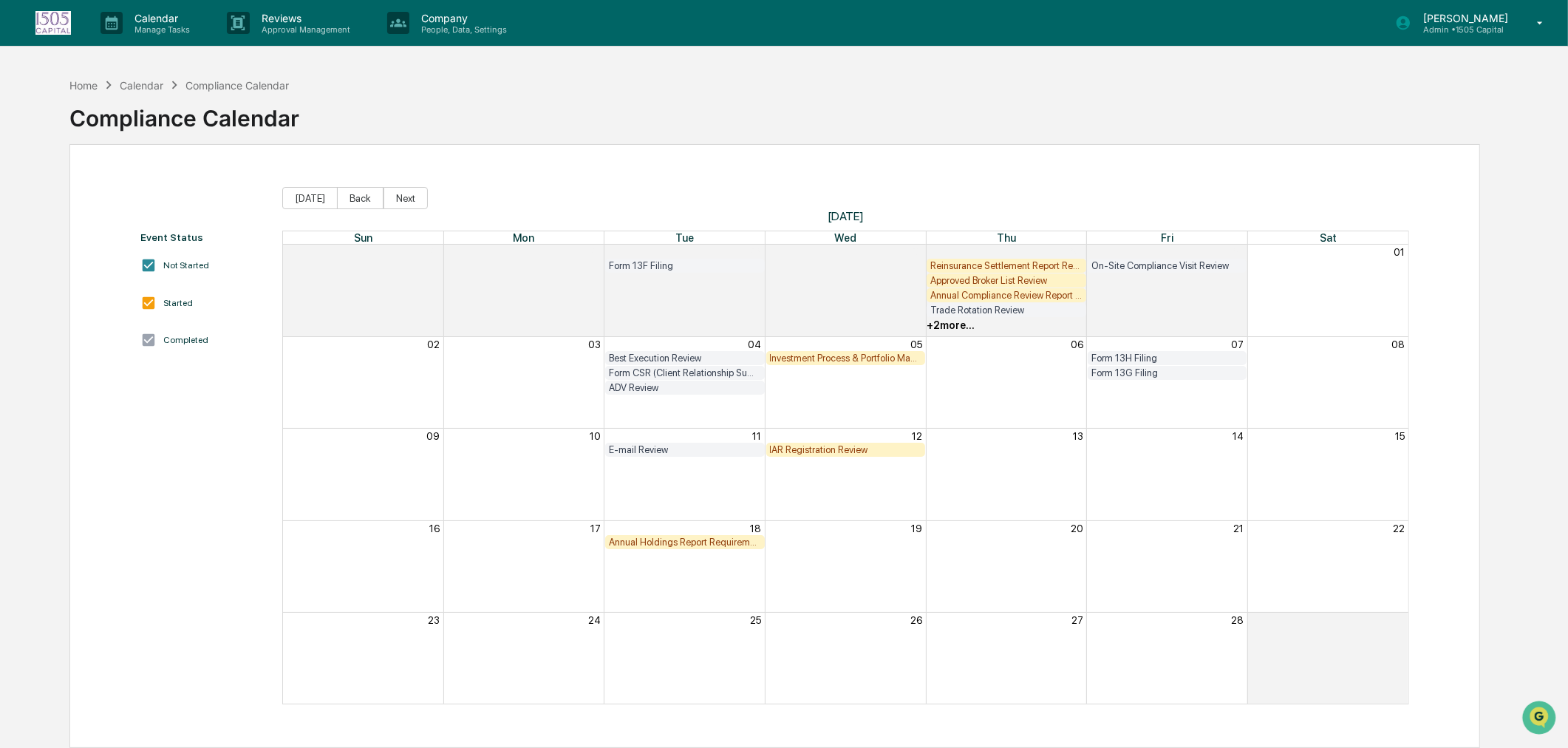
click at [962, 293] on div "Annual Compliance Review Report (Rule 206(4)-7 Report)" at bounding box center [1006, 295] width 152 height 11
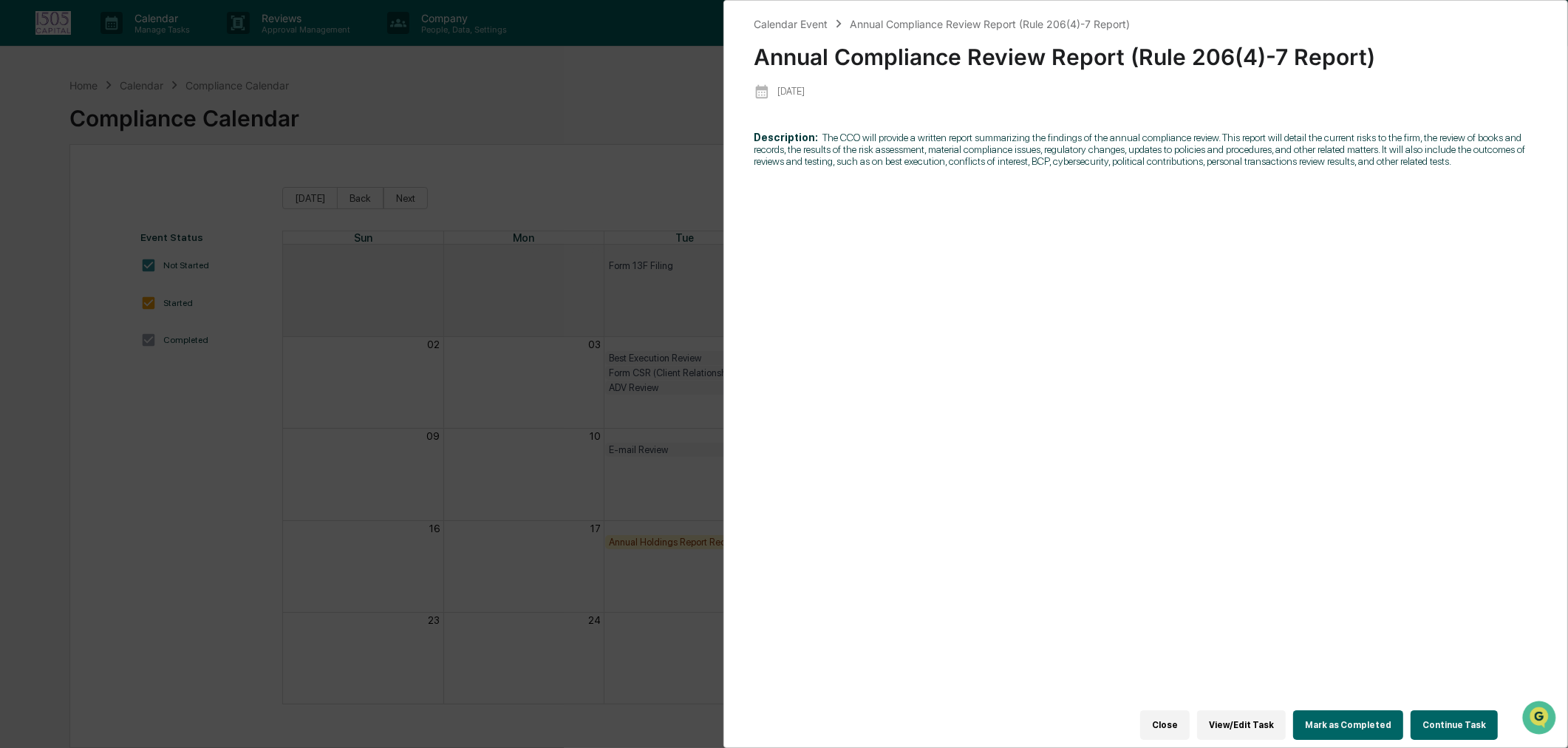
click at [1425, 710] on button "Continue Task" at bounding box center [1454, 725] width 88 height 30
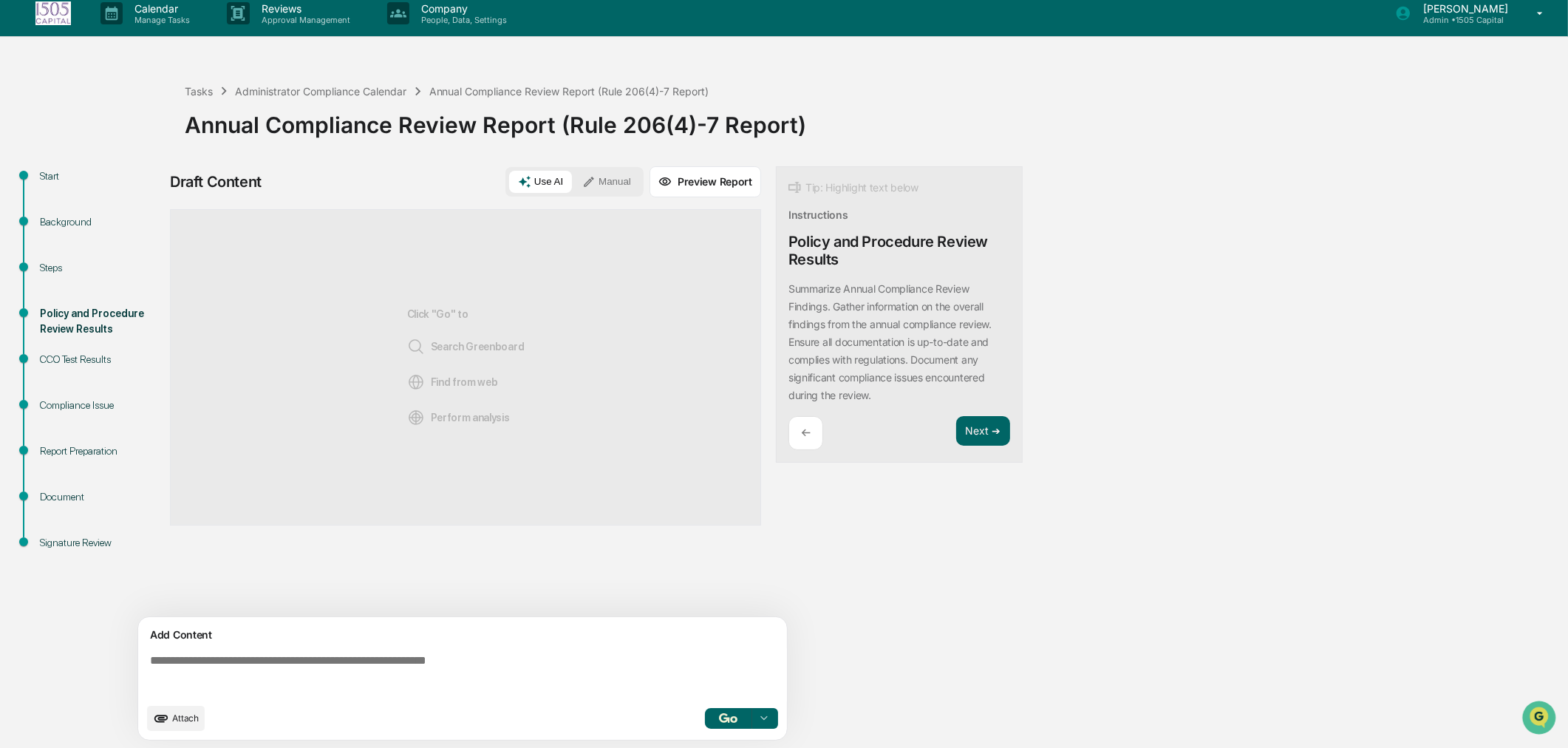
scroll to position [12, 0]
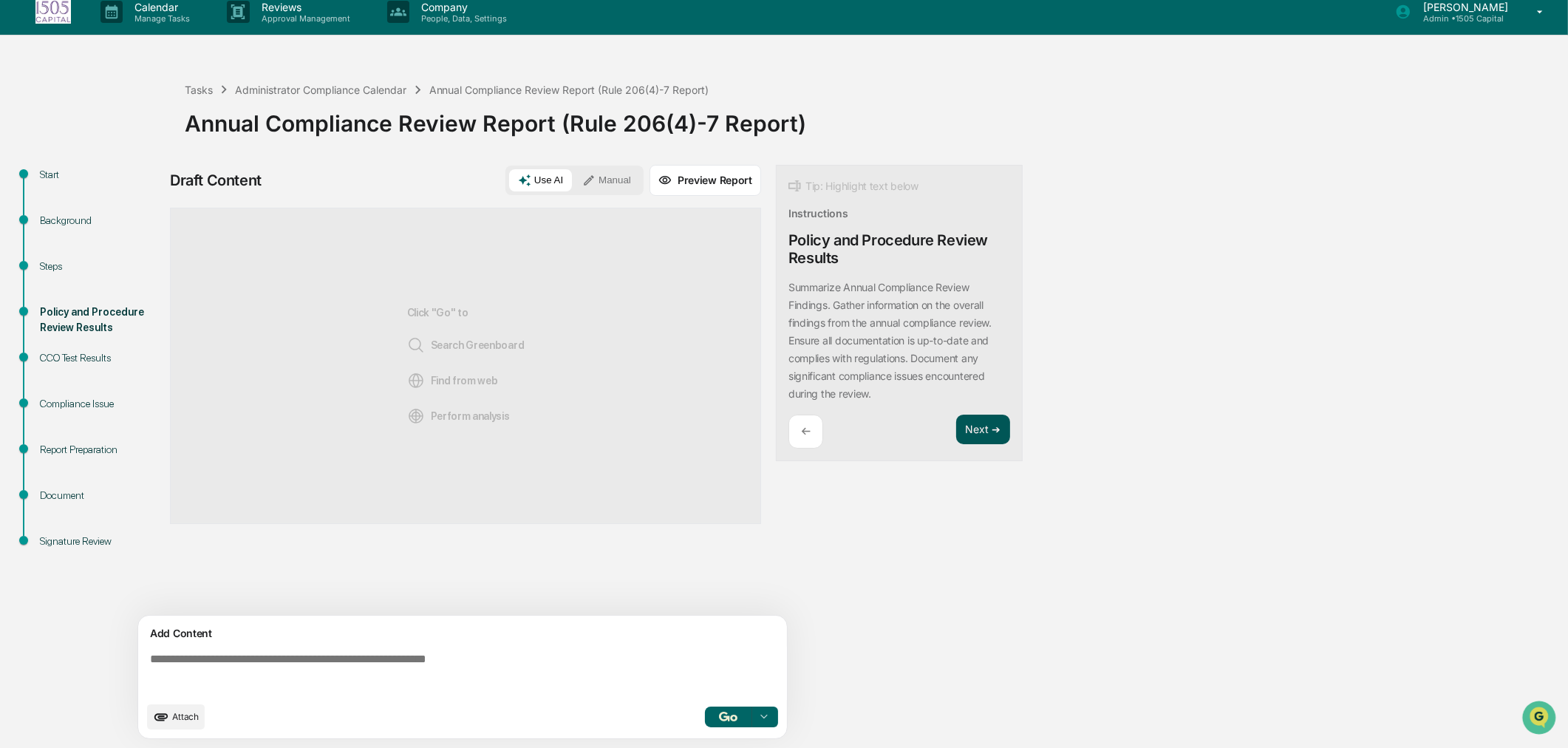
click at [978, 431] on button "Next ➔" at bounding box center [983, 429] width 54 height 31
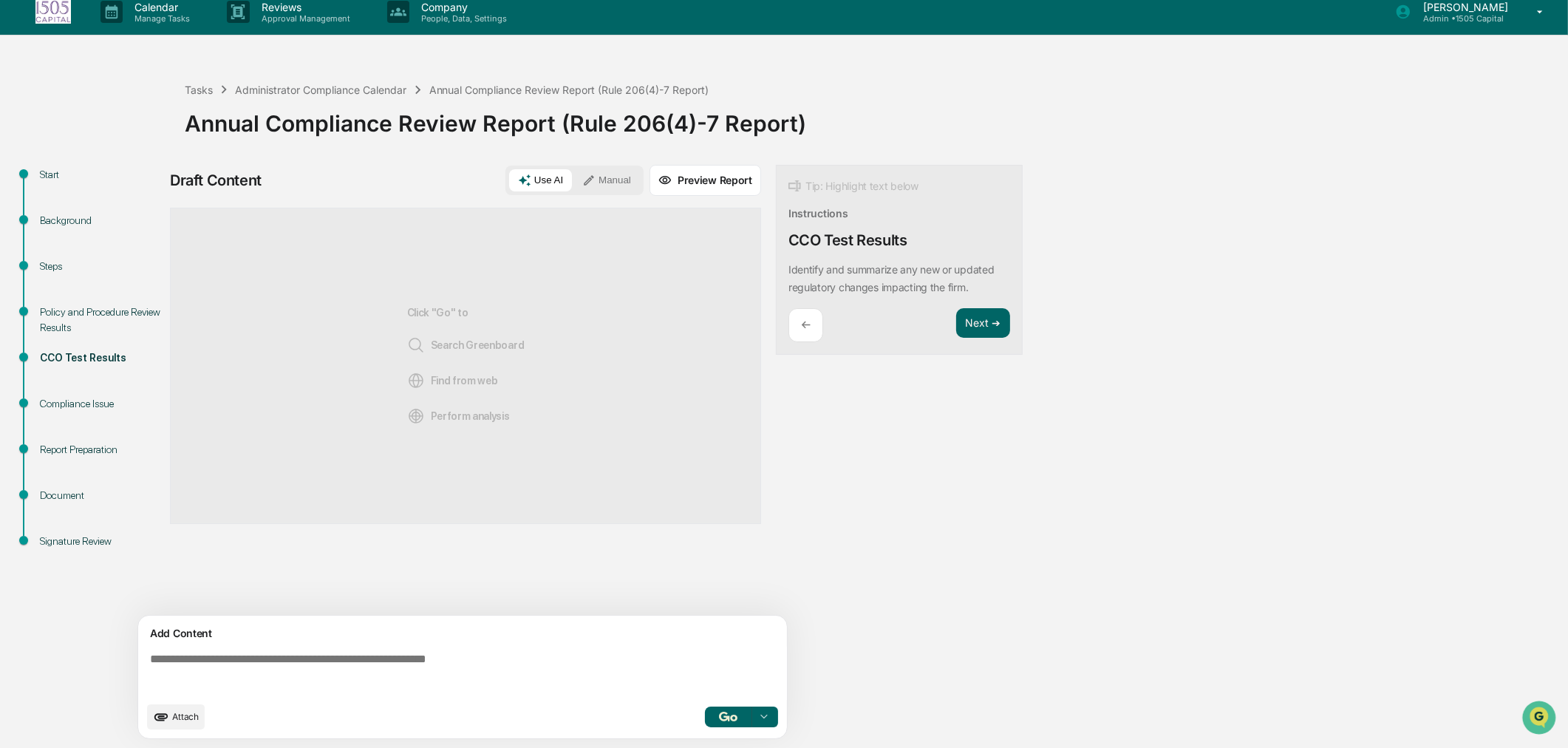
click at [816, 330] on div "←" at bounding box center [805, 325] width 34 height 34
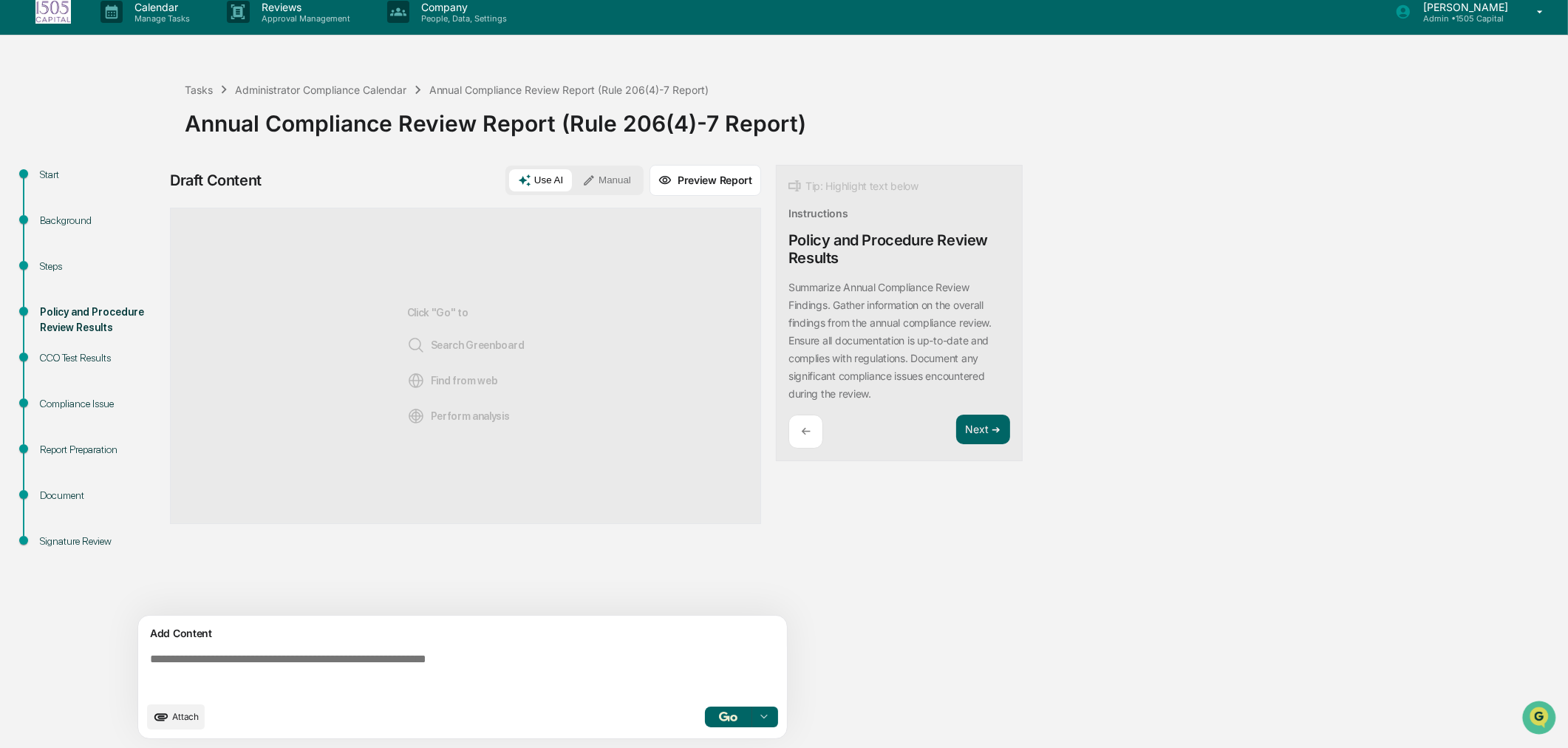
click at [805, 442] on div "←" at bounding box center [805, 431] width 34 height 34
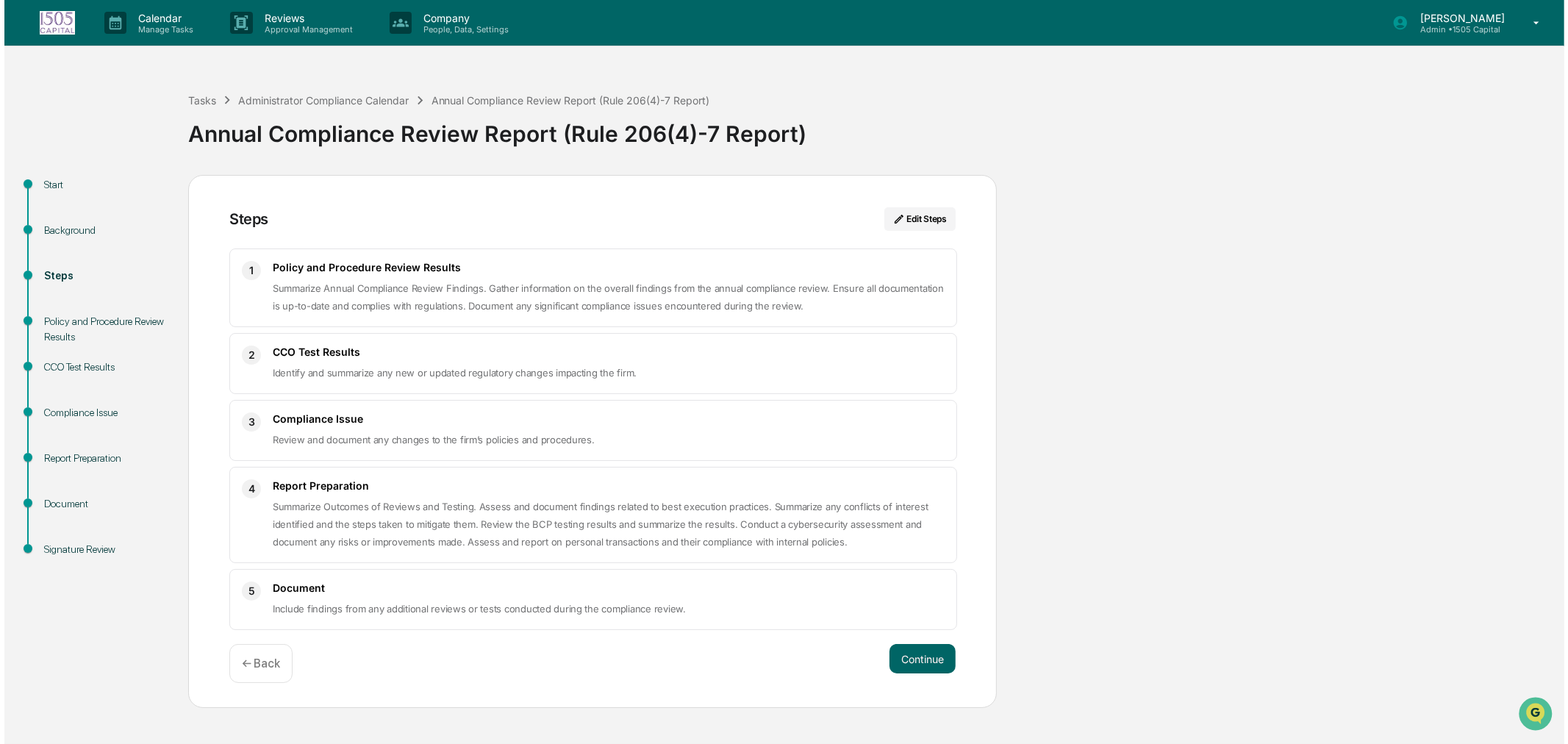
scroll to position [0, 0]
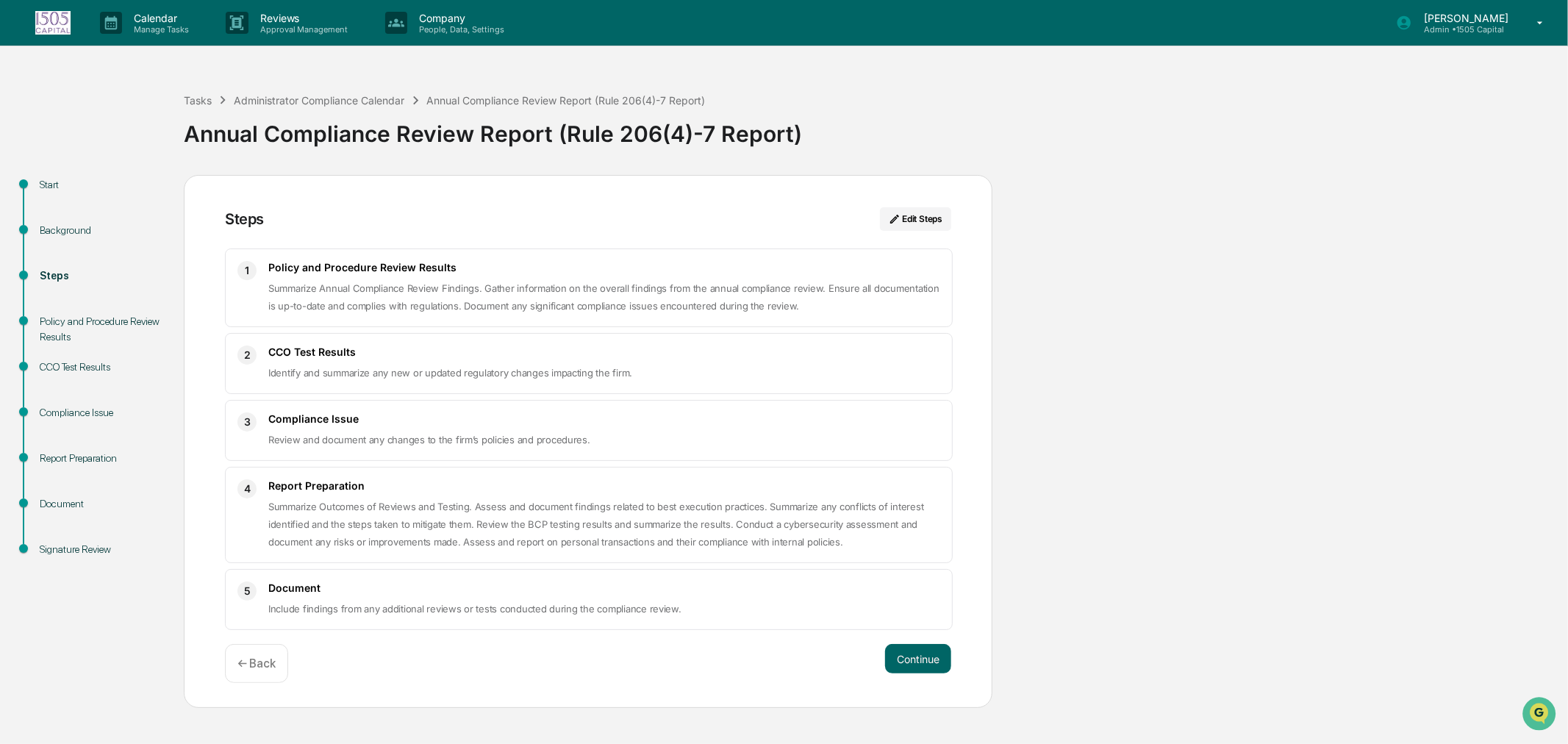
click at [119, 126] on div "Tasks Administrator Compliance Calendar Annual Compliance Review Report (Rule 2…" at bounding box center [784, 388] width 1568 height 638
click at [160, 31] on p "Manage Tasks" at bounding box center [159, 29] width 74 height 10
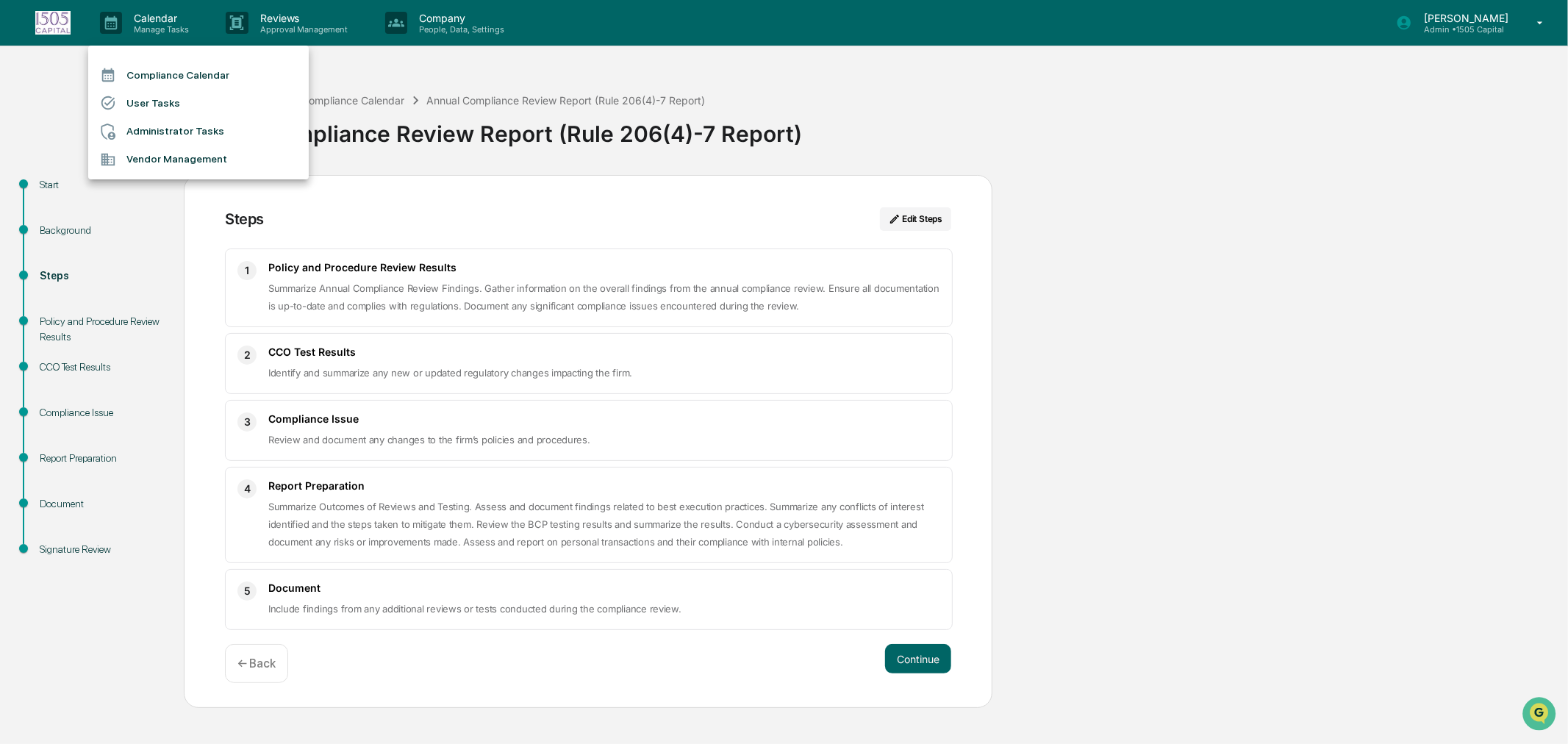
click at [1502, 15] on div at bounding box center [784, 372] width 1568 height 744
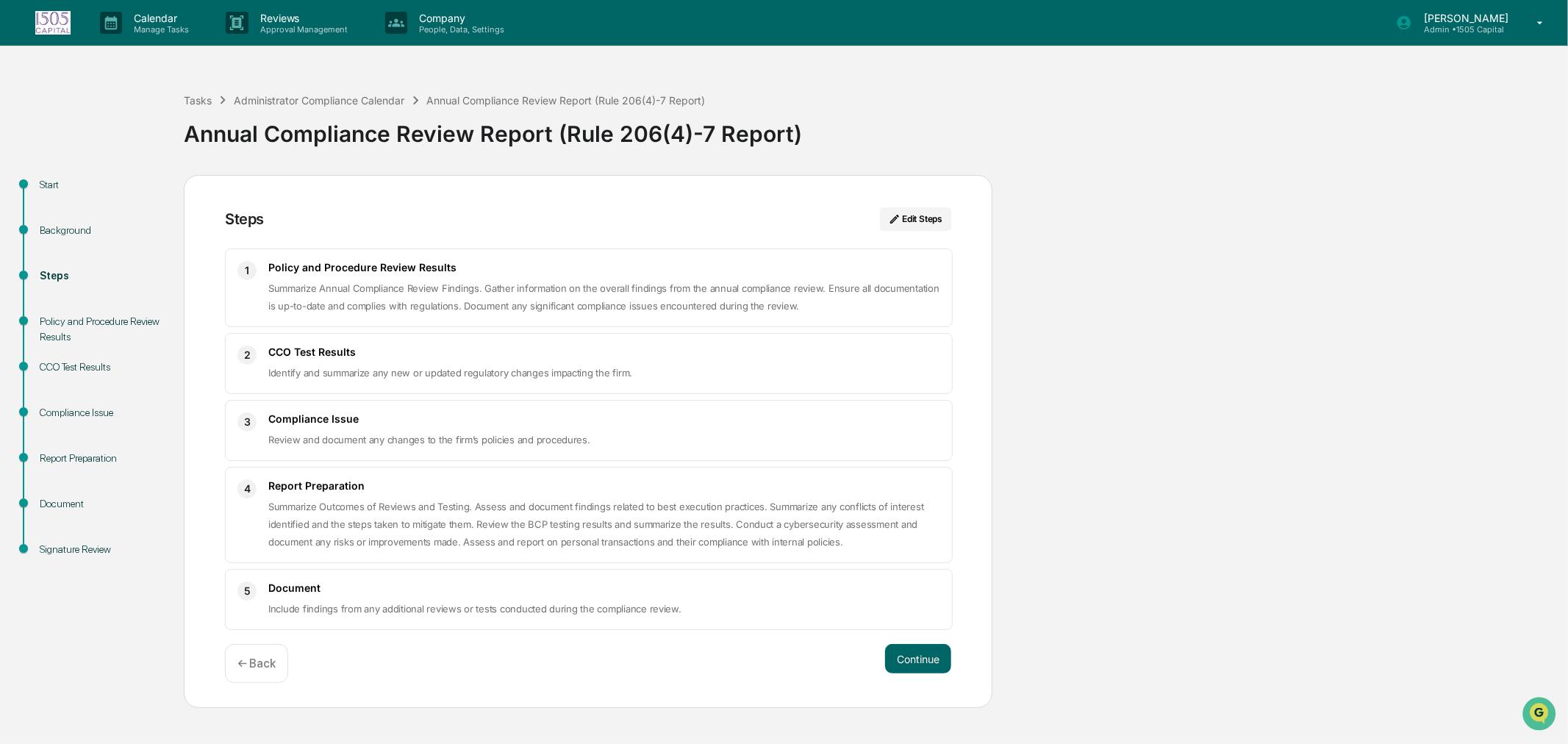
click at [1472, 32] on p "Admin • 1505 Capital" at bounding box center [1464, 29] width 104 height 10
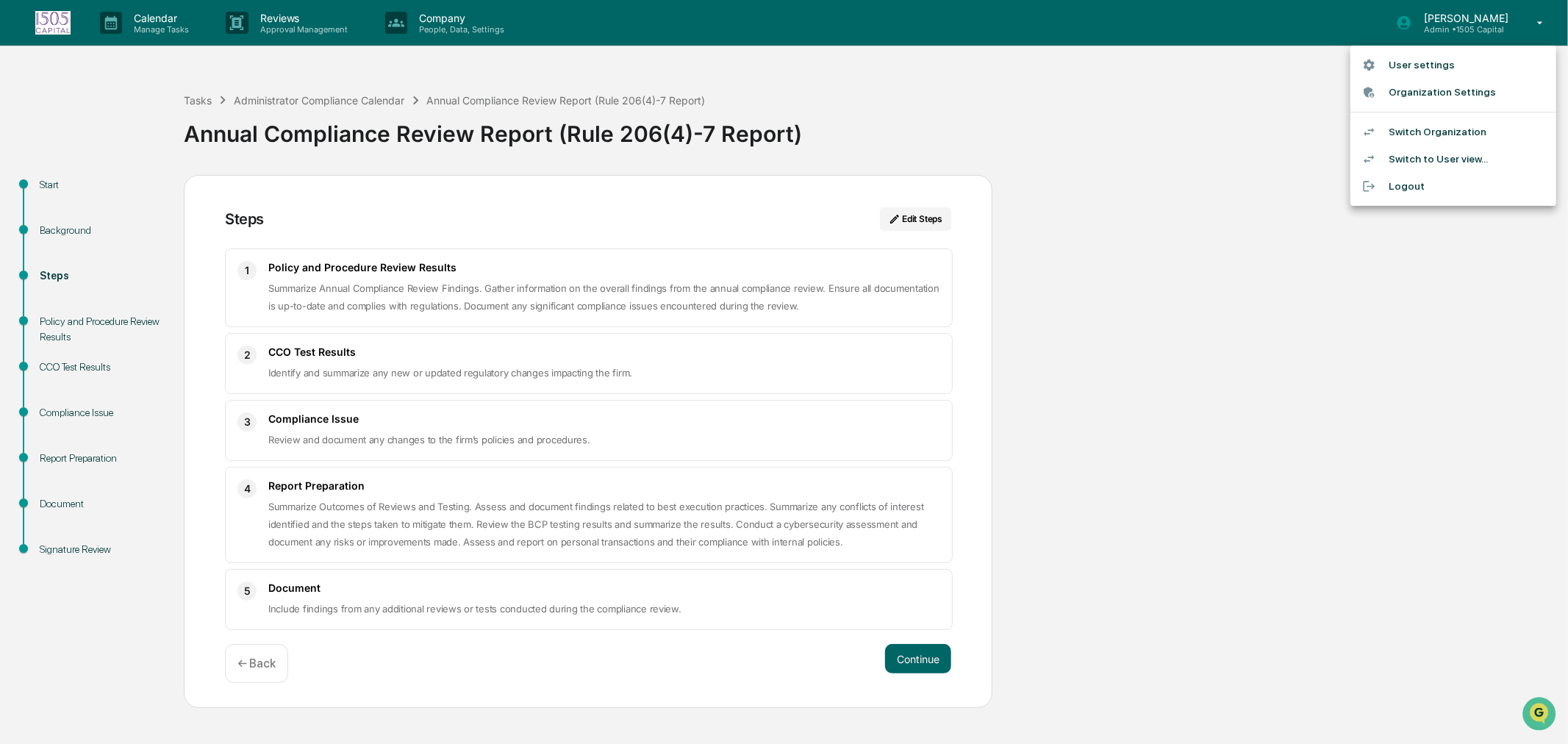
click at [1450, 132] on li "Switch Organization" at bounding box center [1454, 132] width 206 height 27
